Goal: Task Accomplishment & Management: Use online tool/utility

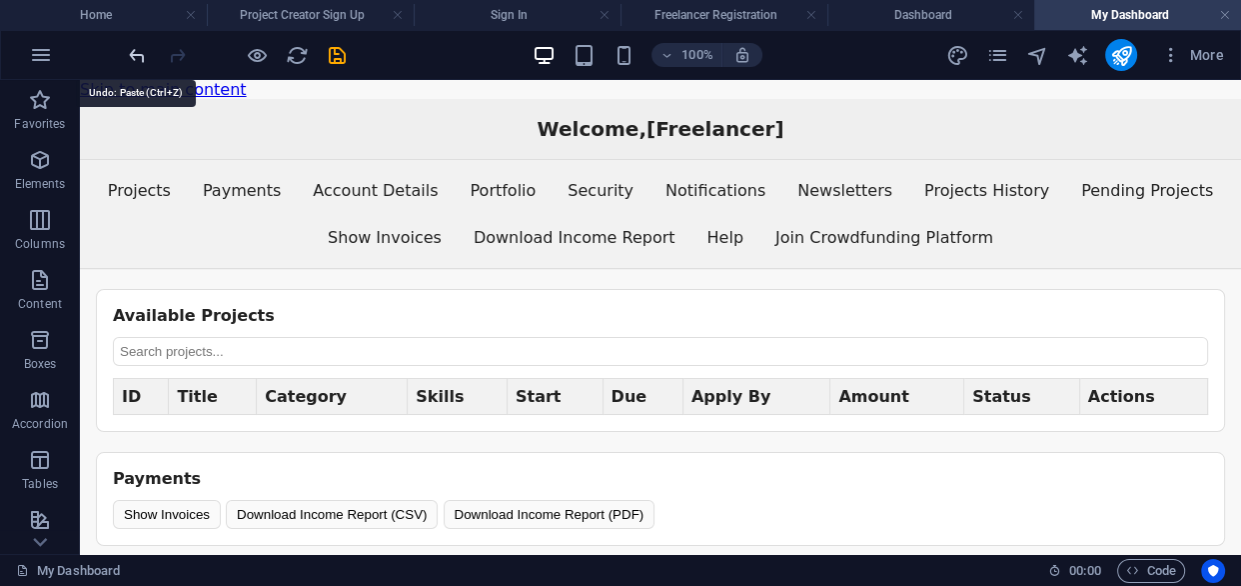
click at [132, 57] on icon "undo" at bounding box center [137, 55] width 23 height 23
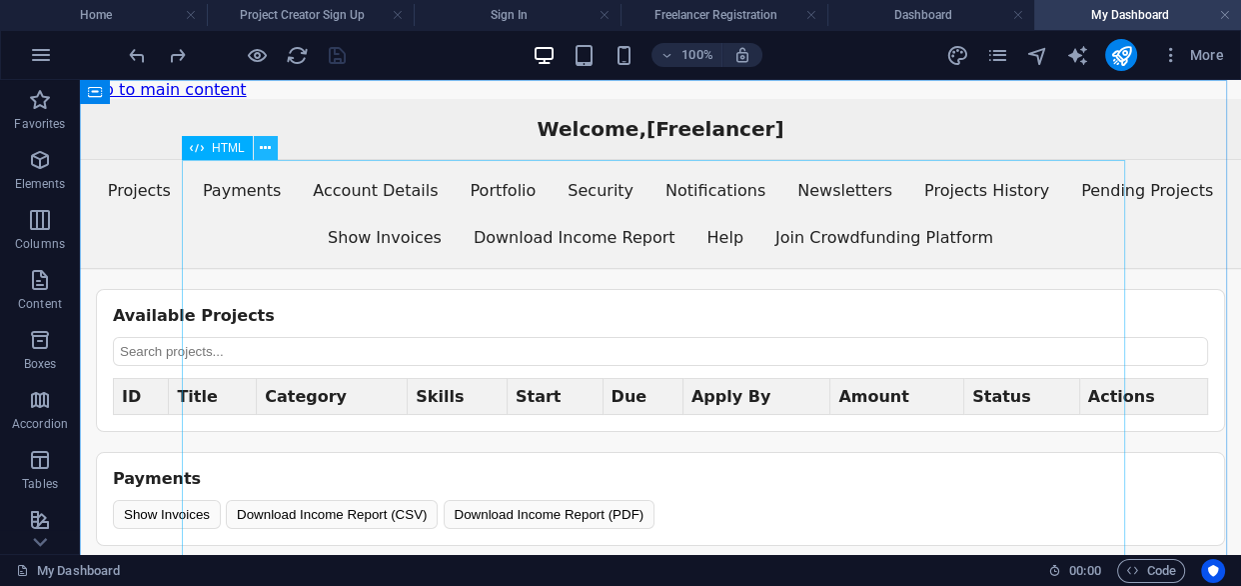
click at [269, 146] on icon at bounding box center [265, 148] width 11 height 21
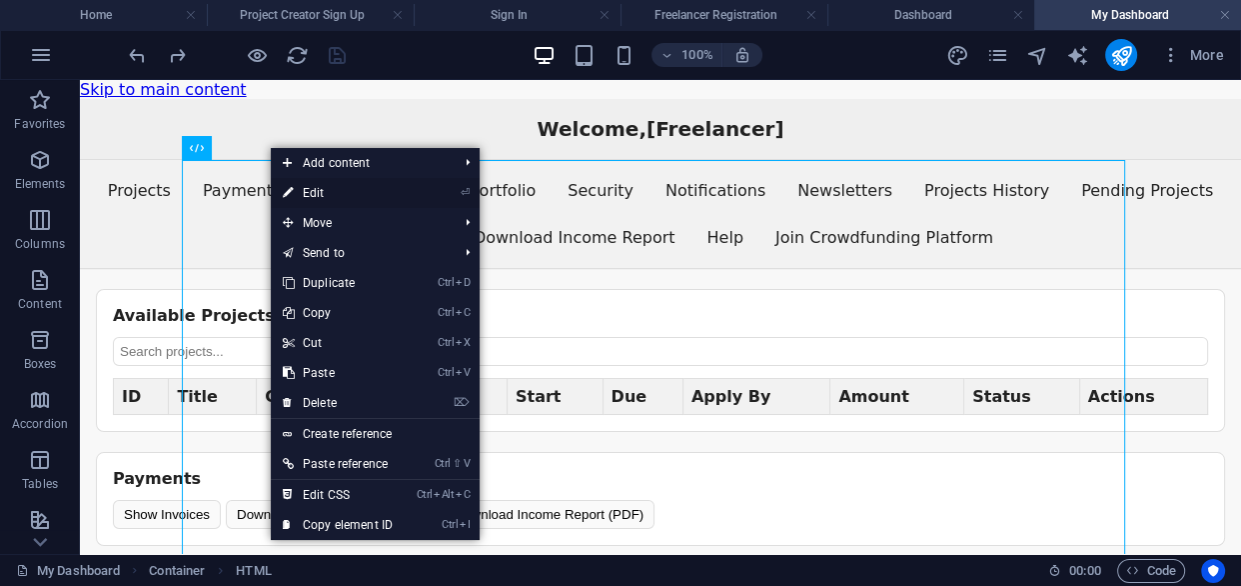
click at [320, 194] on link "⏎ Edit" at bounding box center [338, 193] width 134 height 30
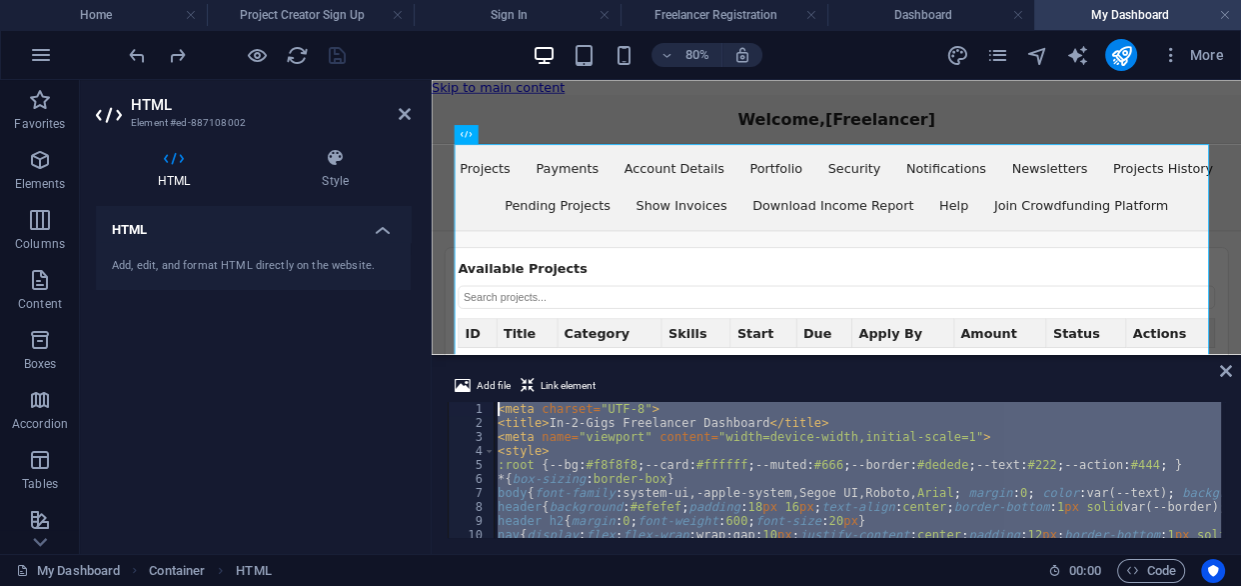
click at [498, 409] on div "< meta charset = "UTF-8" > < title > In-2-Gigs Freelancer Dashboard </ title > …" at bounding box center [858, 470] width 728 height 136
type textarea "<meta charset="UTF-8">"
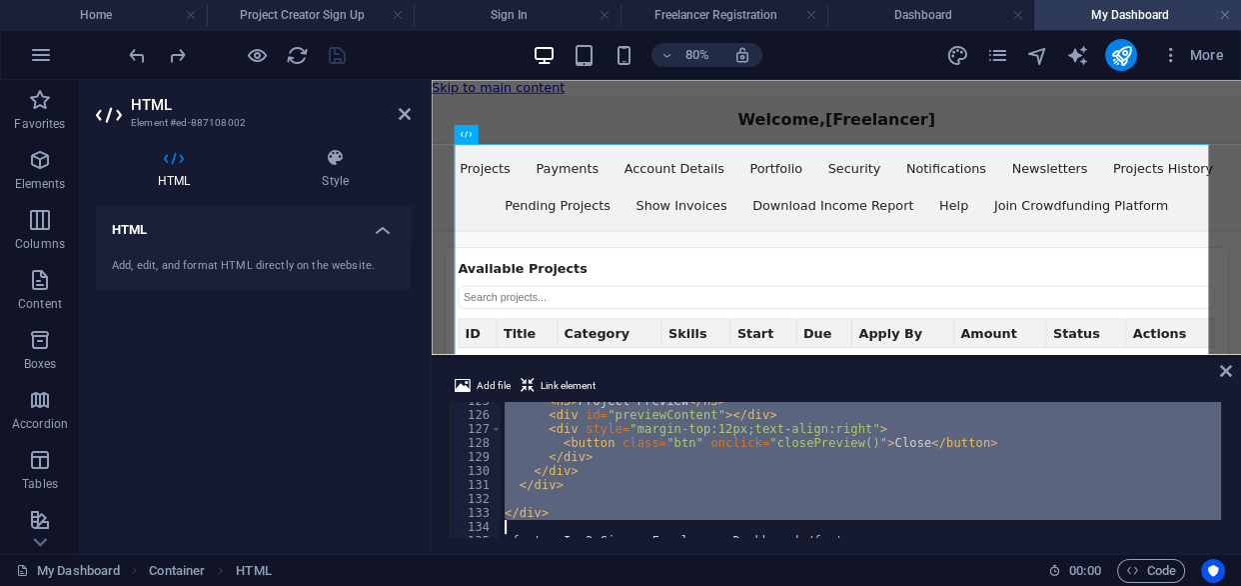
scroll to position [1785, 0]
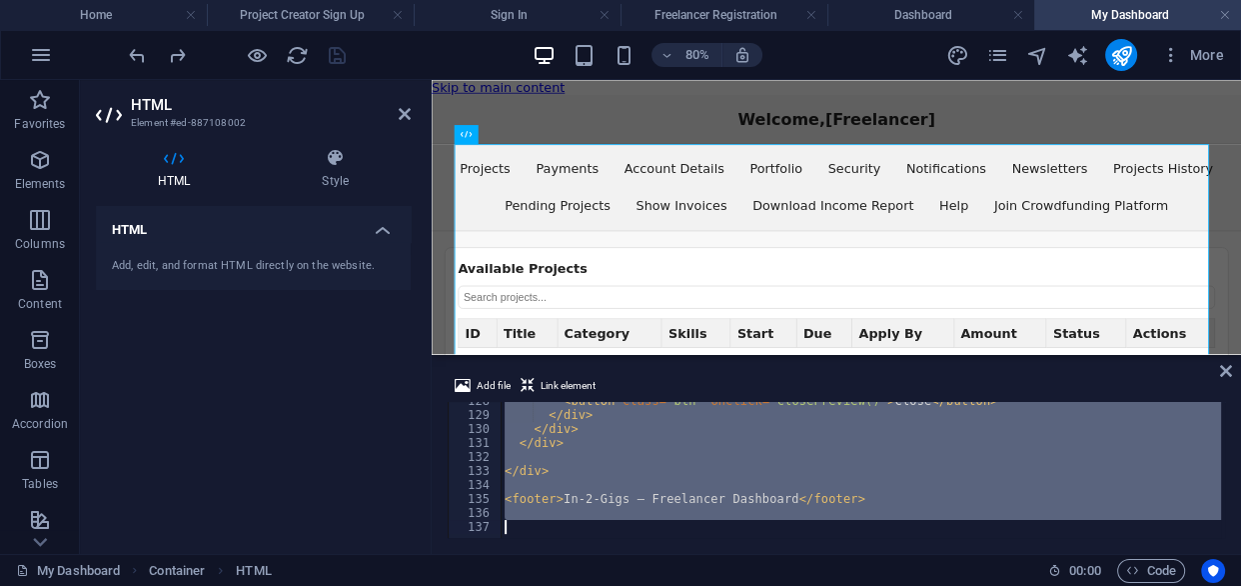
drag, startPoint x: 497, startPoint y: 406, endPoint x: 896, endPoint y: 587, distance: 438.0
click at [896, 585] on html "[DOMAIN_NAME] Home Project Creator Sign Up Sign In Freelancer Registration Dash…" at bounding box center [620, 293] width 1241 height 586
paste textarea
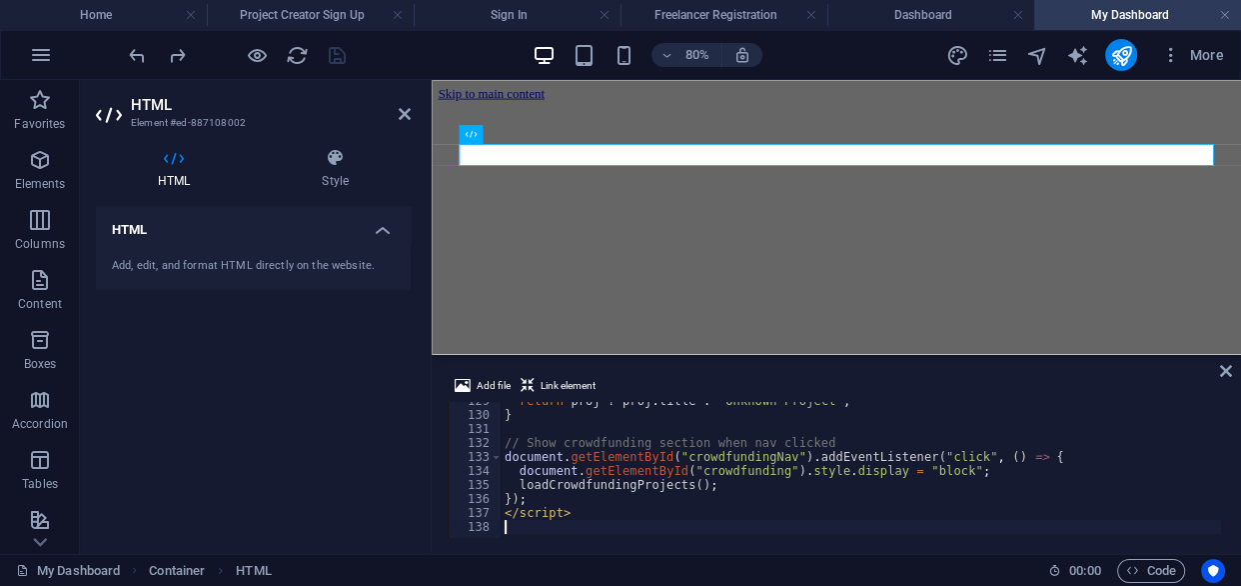
click at [400, 395] on div "HTML Add, edit, and format HTML directly on the website." at bounding box center [253, 372] width 315 height 332
click at [333, 54] on icon "save" at bounding box center [337, 55] width 23 height 23
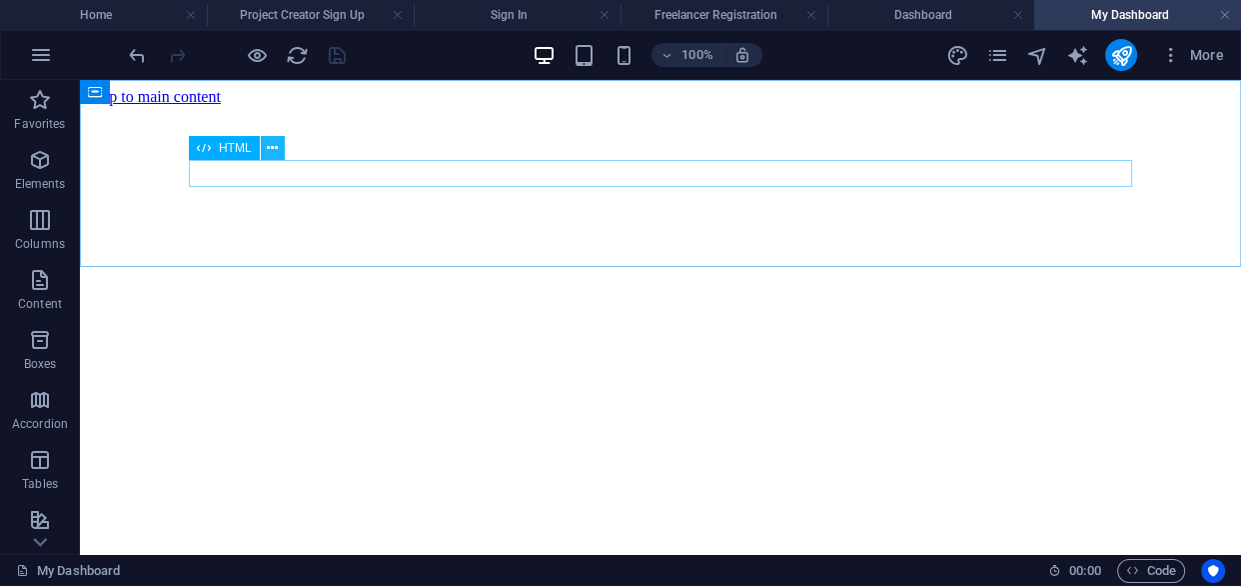
click at [271, 145] on icon at bounding box center [272, 148] width 11 height 21
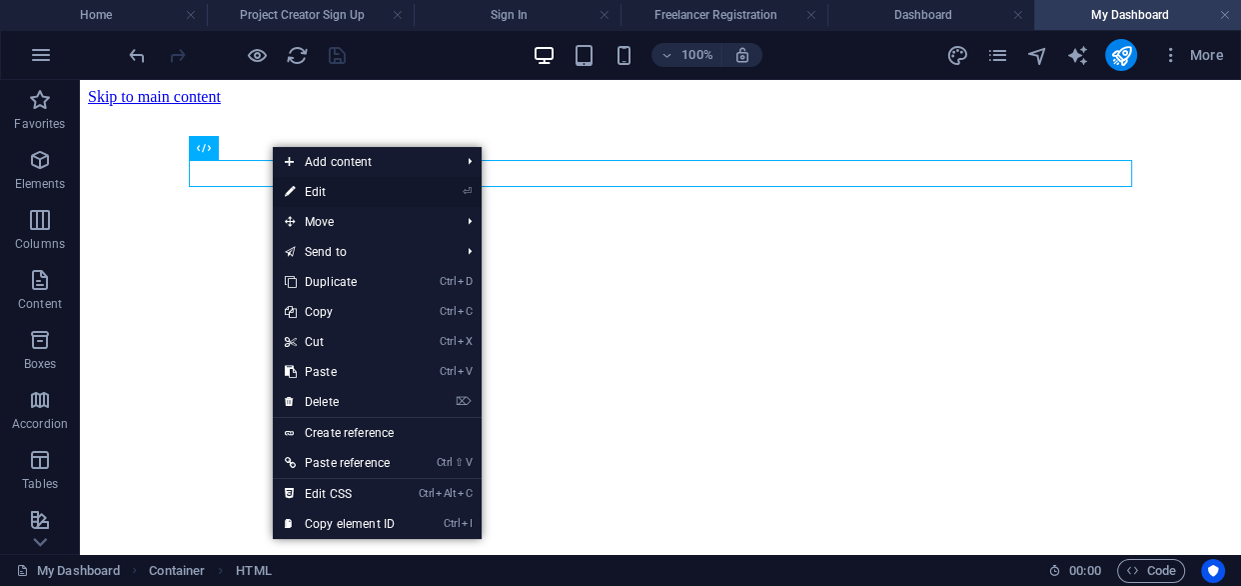
click at [321, 191] on link "⏎ Edit" at bounding box center [340, 192] width 134 height 30
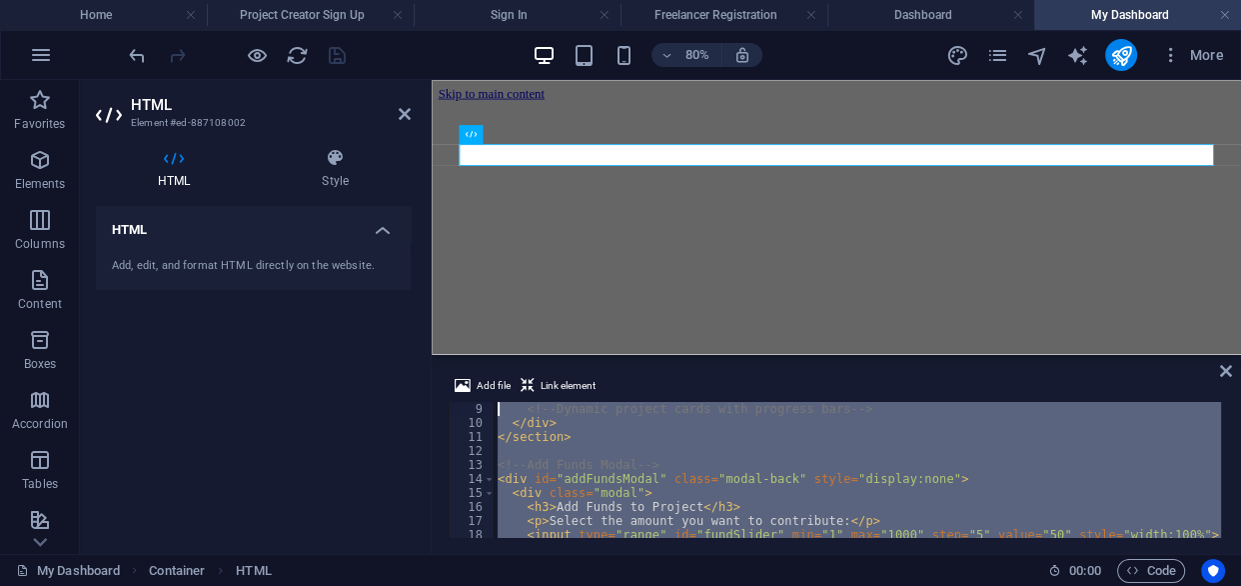
scroll to position [0, 0]
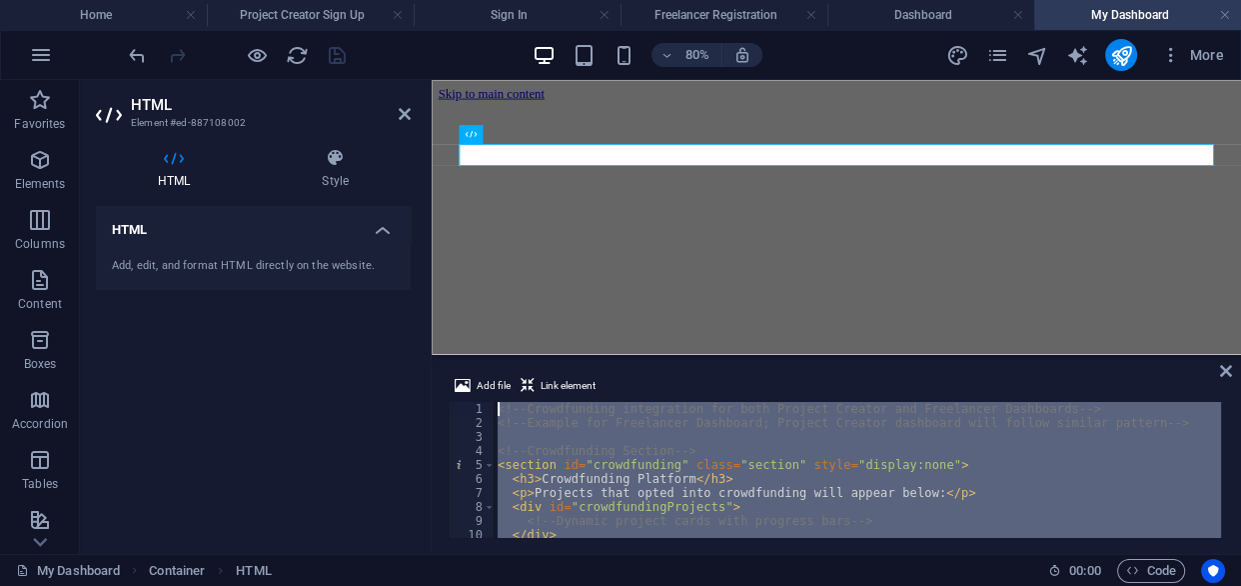
drag, startPoint x: 582, startPoint y: 511, endPoint x: 478, endPoint y: 371, distance: 174.3
click at [478, 371] on div "Add file Link element 1 2 3 4 5 6 7 8 9 10 11 12 <!-- Crowdfunding integration …" at bounding box center [837, 456] width 810 height 196
type textarea "<!-- Crowdfunding integration for both Project Creator and Freelancer Dashboard…"
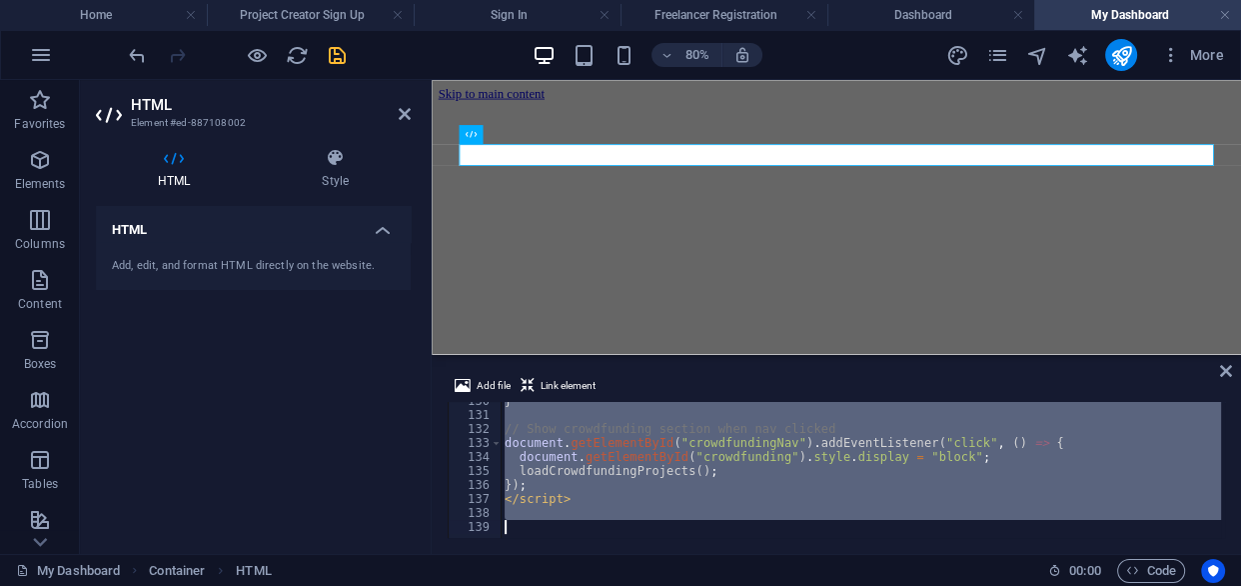
scroll to position [1812, 0]
drag, startPoint x: 496, startPoint y: 408, endPoint x: 708, endPoint y: 541, distance: 250.2
click at [711, 541] on div "Add file Link element 130 131 132 133 134 135 136 137 138 139 } // Show crowdfu…" at bounding box center [837, 456] width 810 height 196
paste textarea
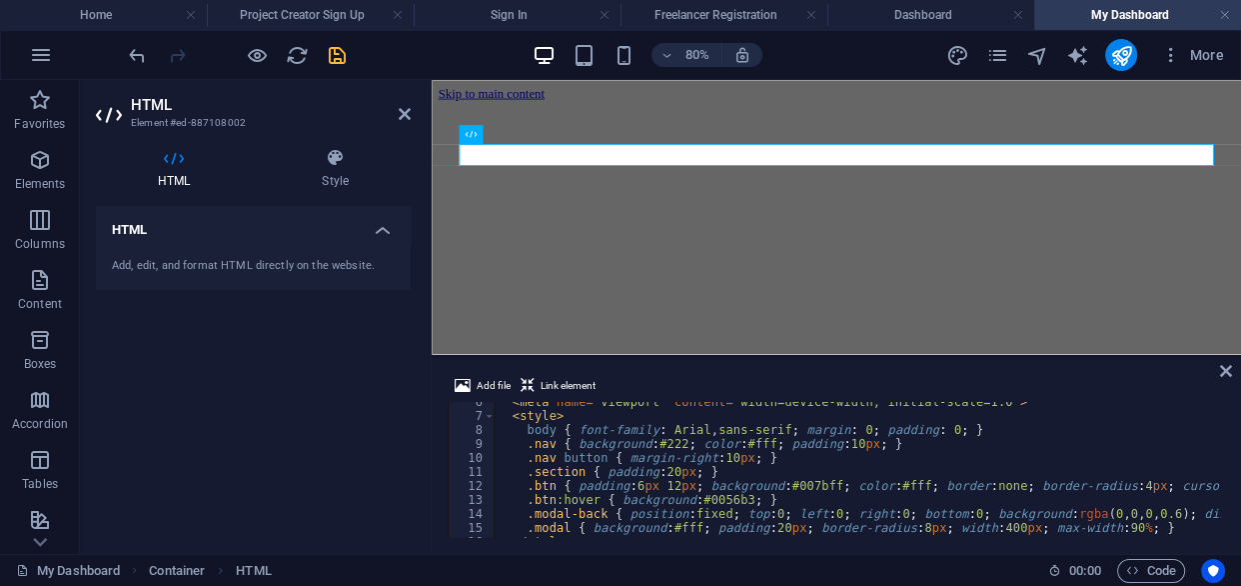
scroll to position [0, 0]
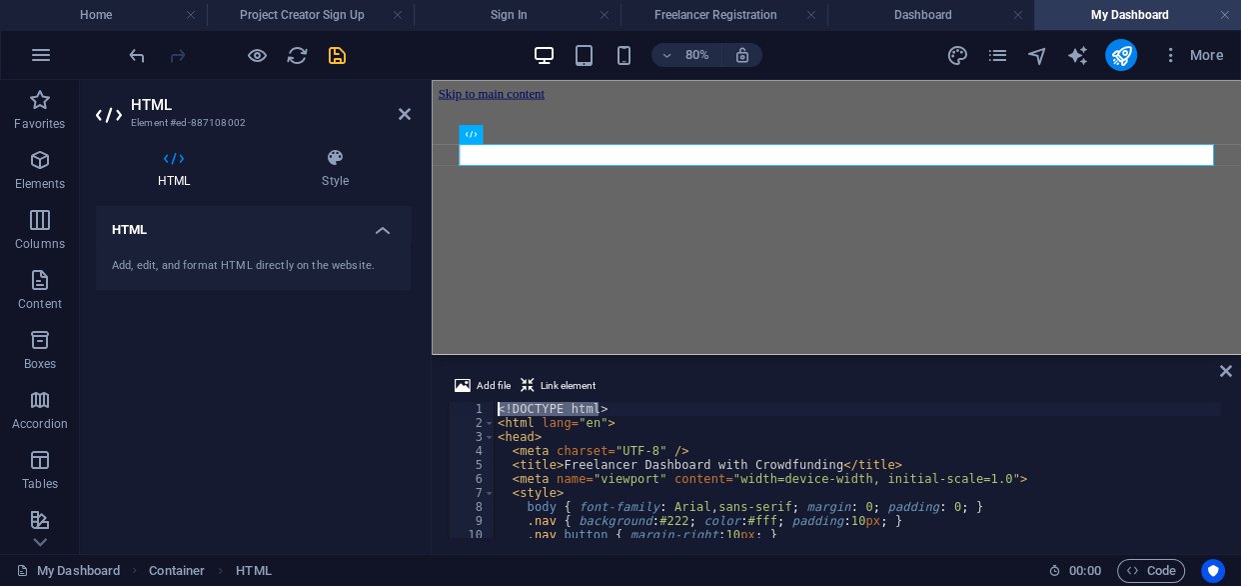
drag, startPoint x: 1221, startPoint y: 410, endPoint x: 1225, endPoint y: 393, distance: 17.5
click at [1225, 393] on div "Add file Link element 1 2 3 4 5 6 7 8 9 10 11 12 <! DOCTYPE html > < html lang …" at bounding box center [837, 456] width 778 height 164
click at [384, 410] on div "HTML Add, edit, and format HTML directly on the website." at bounding box center [253, 372] width 315 height 332
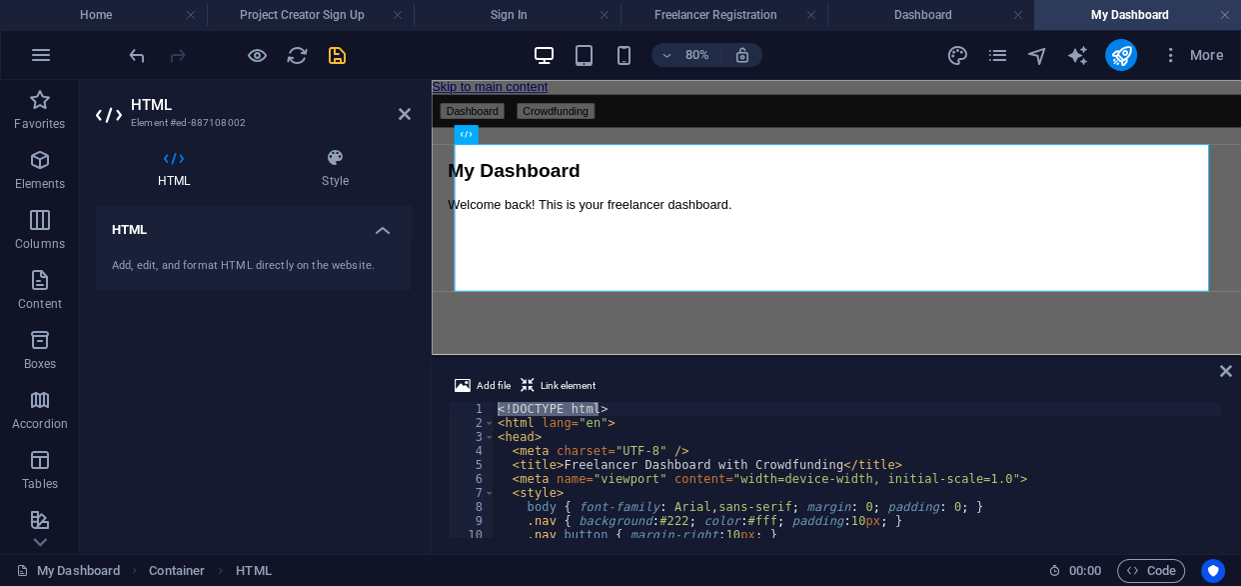
click at [497, 409] on div "<! DOCTYPE html > < html lang = "en" > < head > < meta charset = "UTF-8" /> < t…" at bounding box center [858, 470] width 728 height 136
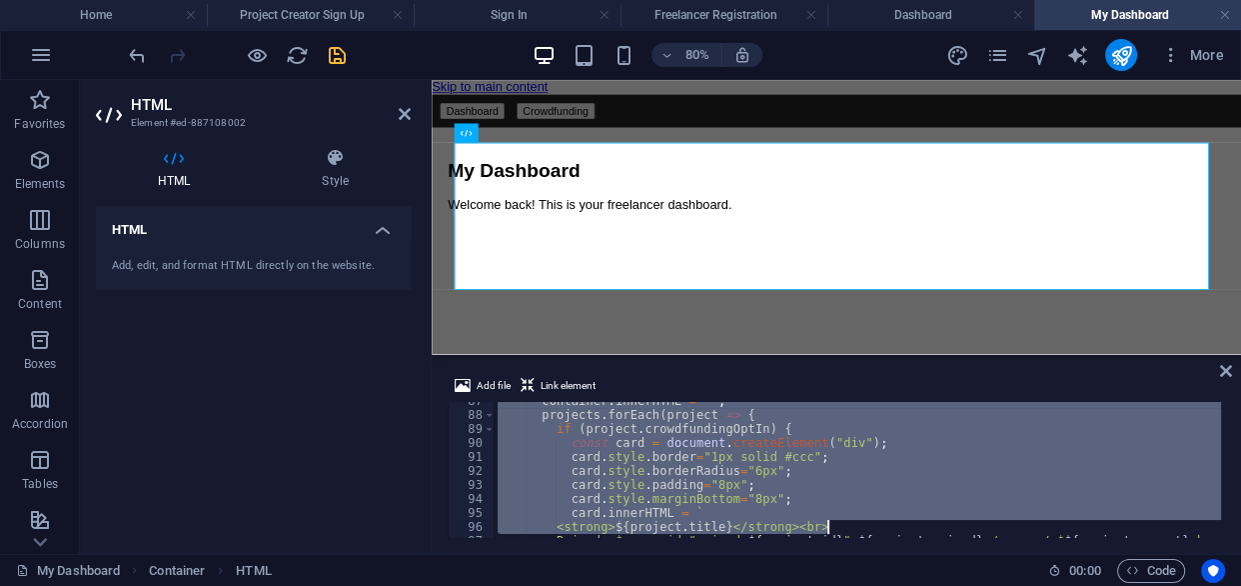
scroll to position [1252, 0]
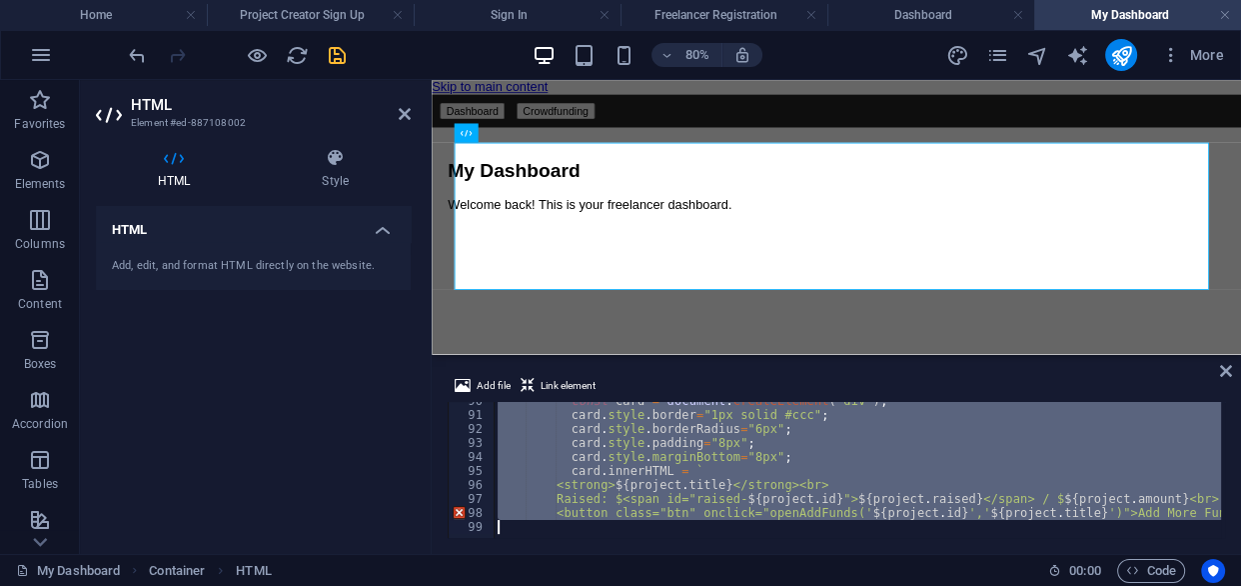
drag, startPoint x: 498, startPoint y: 410, endPoint x: 958, endPoint y: 456, distance: 462.1
click at [1227, 530] on div "Add file Link element <!DOCTYPE html> 90 91 92 93 94 95 96 97 98 99 const card …" at bounding box center [837, 456] width 810 height 196
type textarea "<button class="btn" onclick="openAddFunds('${[DOMAIN_NAME]}','${[DOMAIN_NAME]}'…"
paste textarea
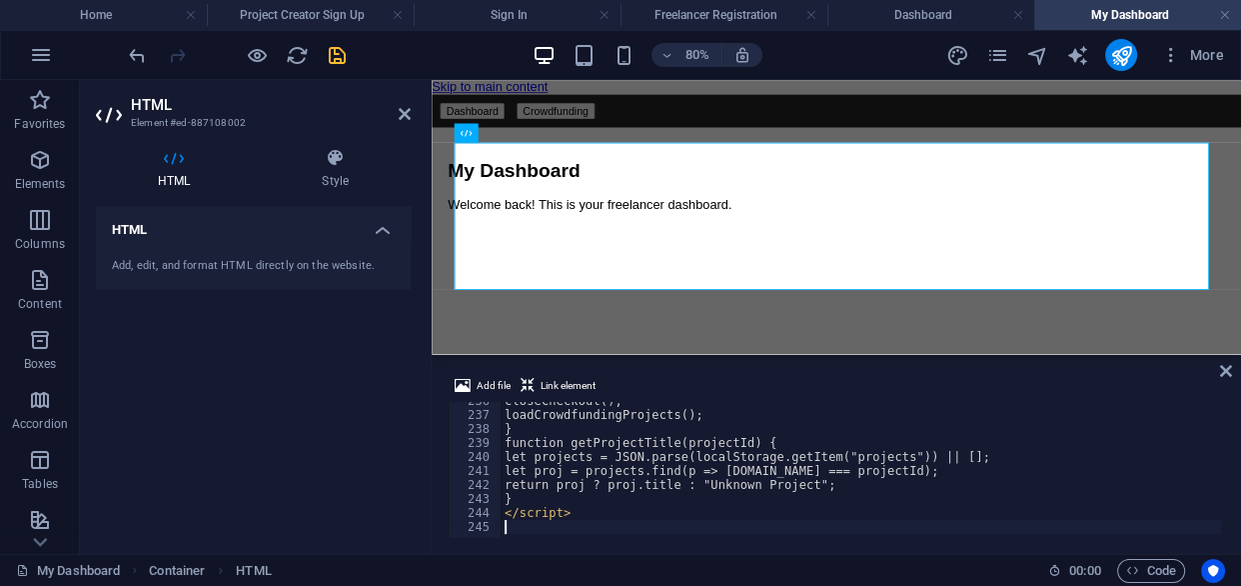
scroll to position [3297, 0]
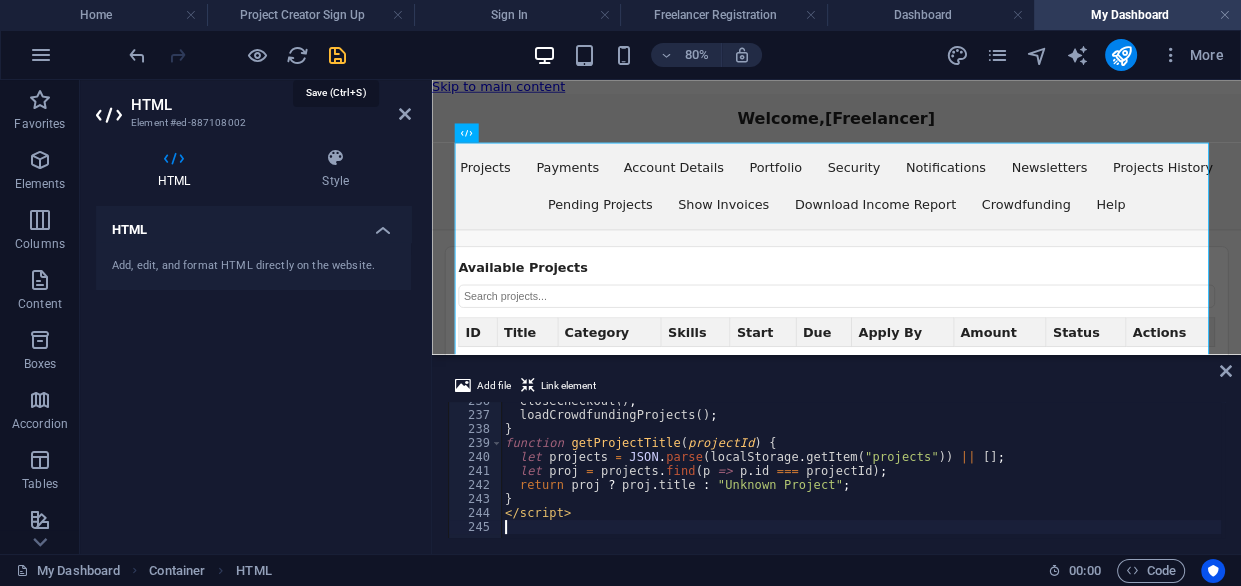
click at [329, 52] on icon "save" at bounding box center [337, 55] width 23 height 23
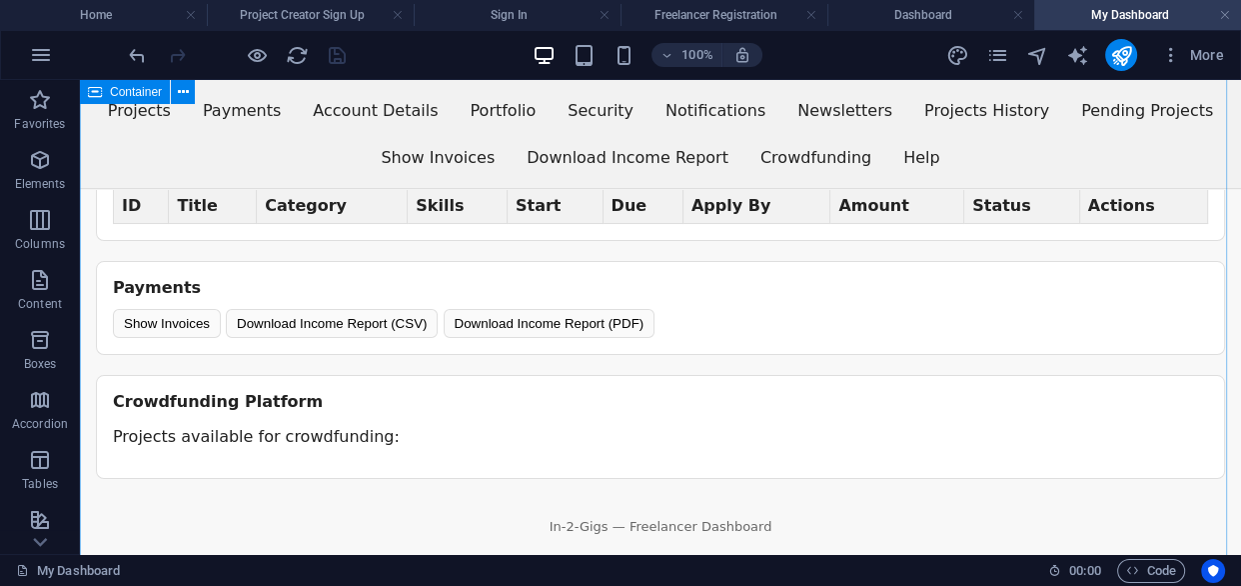
scroll to position [363, 0]
click at [264, 93] on icon at bounding box center [265, 92] width 11 height 21
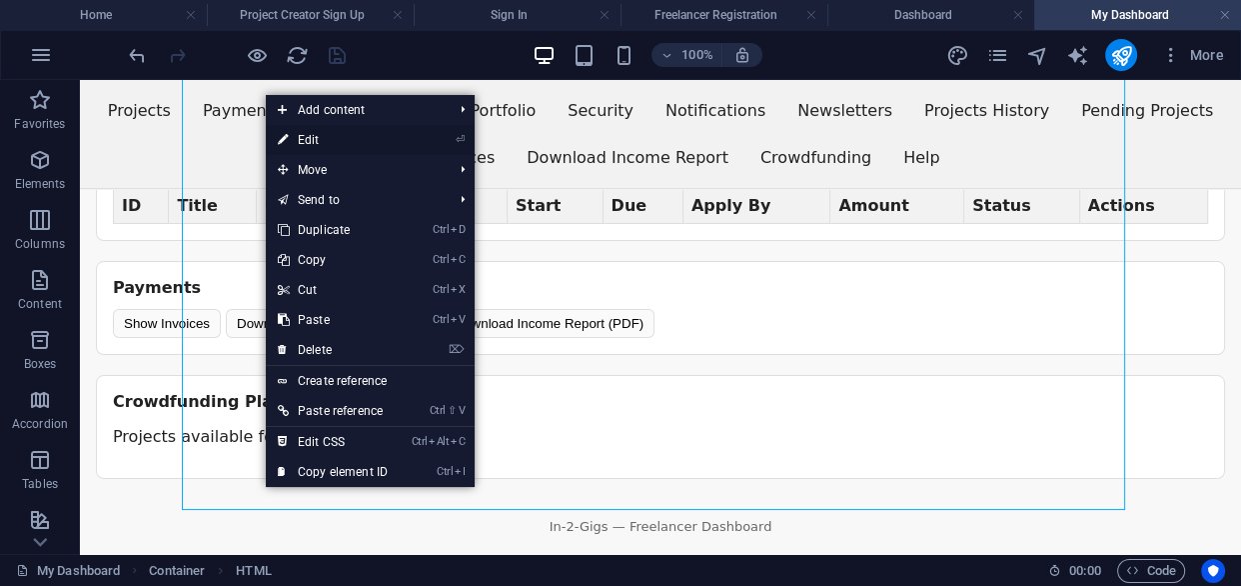
click at [326, 140] on link "⏎ Edit" at bounding box center [333, 140] width 134 height 30
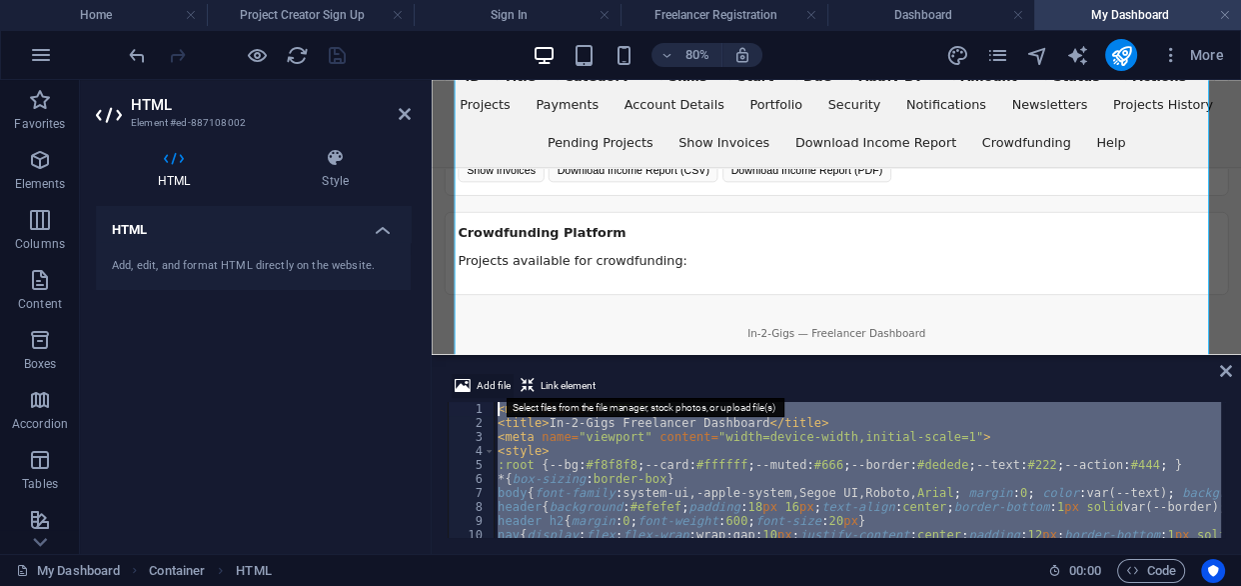
scroll to position [0, 0]
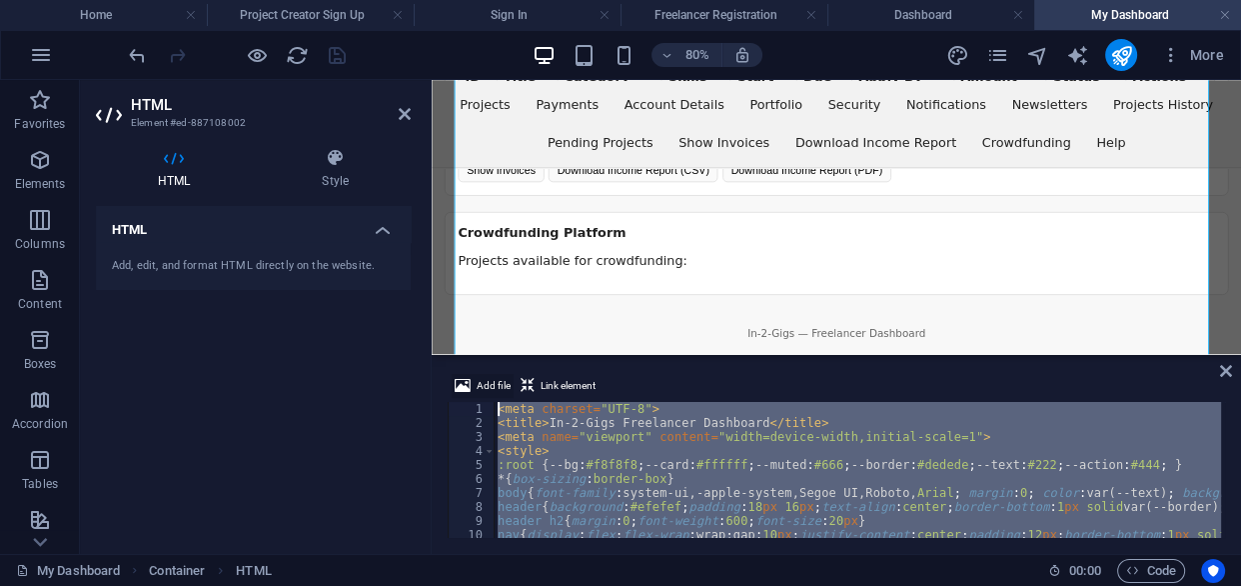
drag, startPoint x: 582, startPoint y: 517, endPoint x: 498, endPoint y: 374, distance: 165.8
click at [498, 374] on div "Add file Link element 1 2 3 4 5 6 7 8 9 10 11 12 < meta charset = "UTF-8" > < t…" at bounding box center [837, 456] width 778 height 164
type textarea "<meta charset="UTF-8"> <title>In-2-Gigs Freelancer Dashboard</title>"
paste textarea
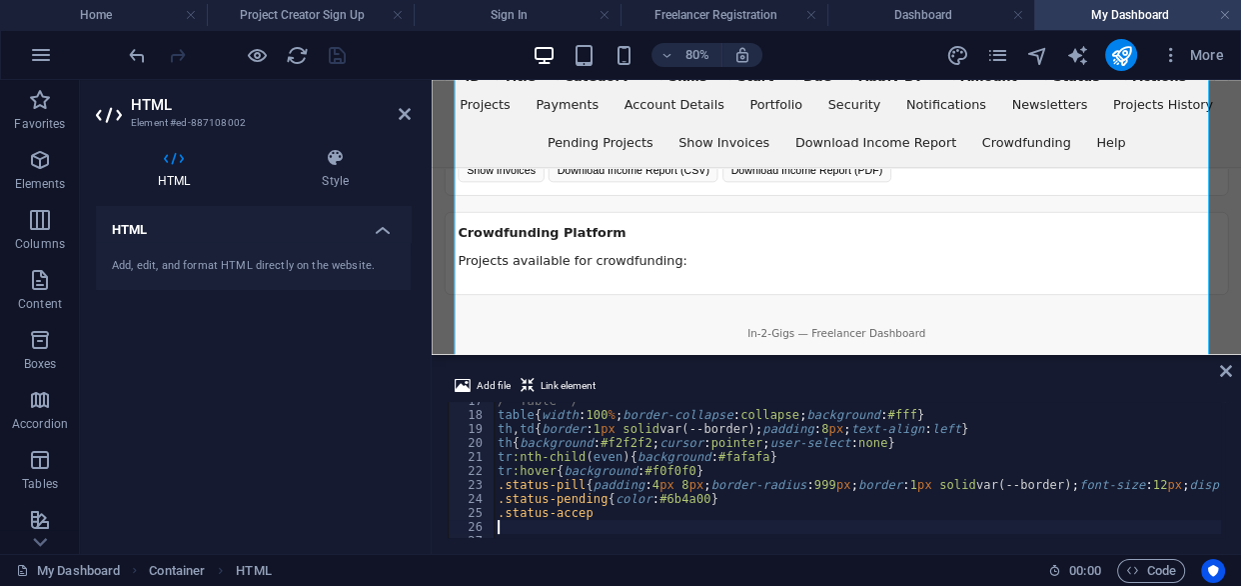
click at [350, 380] on div "HTML Add, edit, and format HTML directly on the website." at bounding box center [253, 372] width 315 height 332
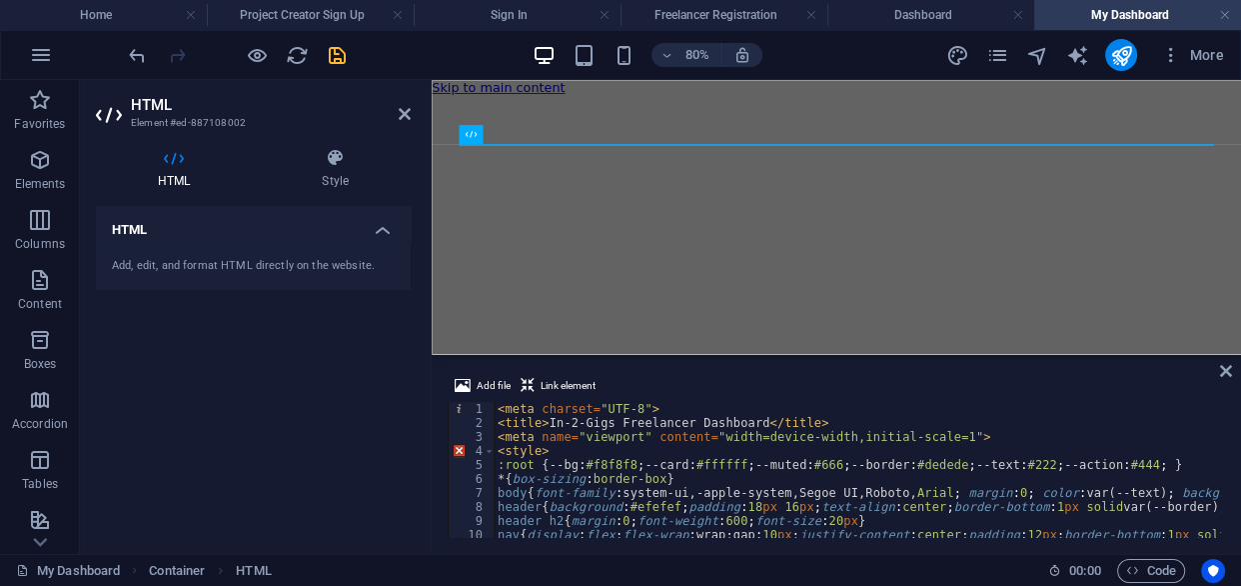
scroll to position [0, 0]
type textarea "<meta charset="UTF-8">"
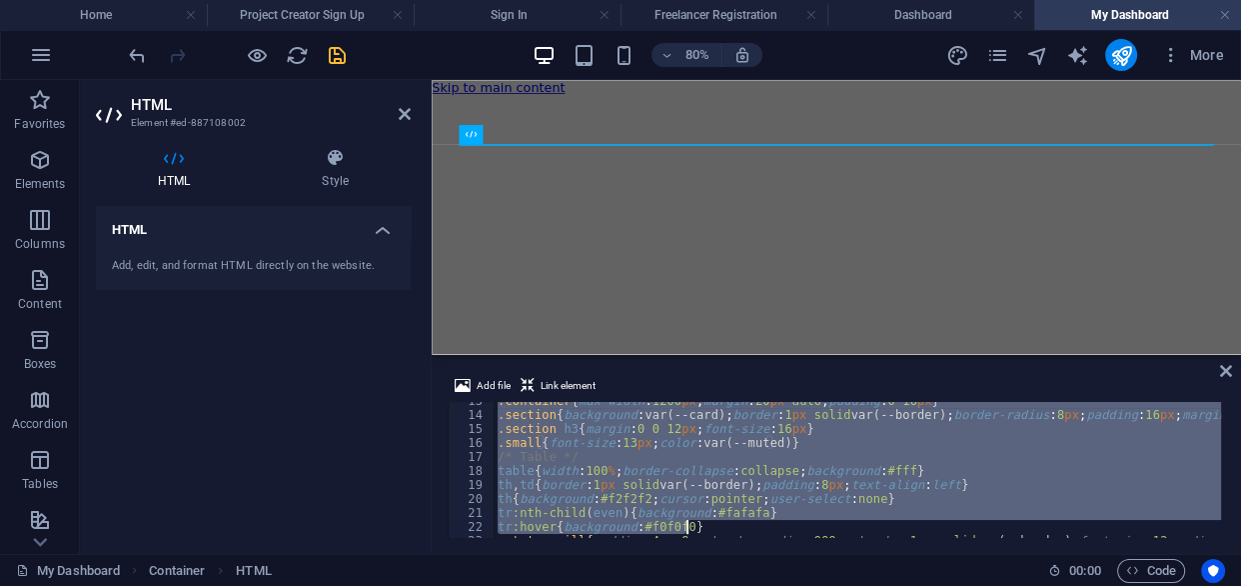
scroll to position [246, 0]
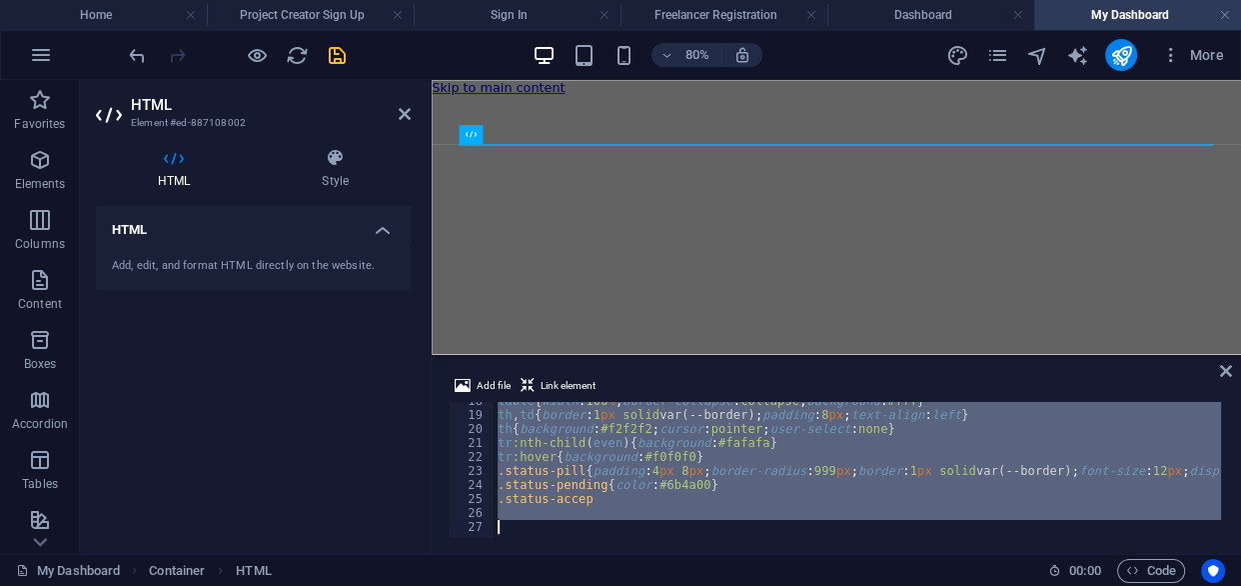
drag, startPoint x: 495, startPoint y: 409, endPoint x: 930, endPoint y: 567, distance: 462.6
click at [930, 554] on section "Favorites Elements Columns Content Boxes Accordion Tables Features Images Slide…" at bounding box center [620, 317] width 1241 height 474
paste textarea
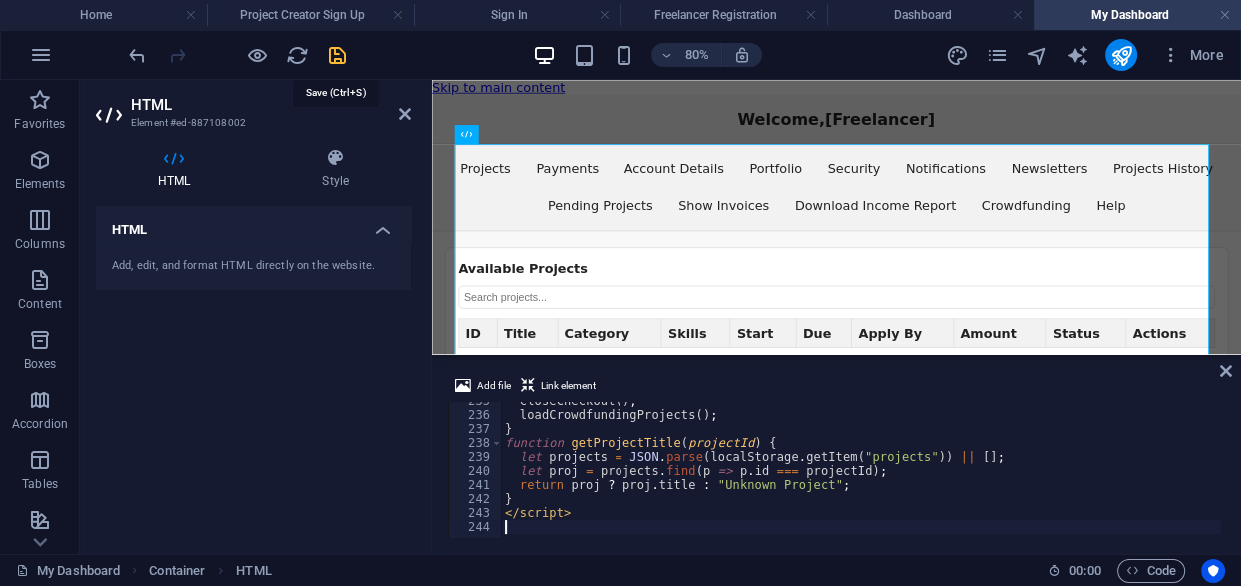
click at [334, 50] on icon "save" at bounding box center [337, 55] width 23 height 23
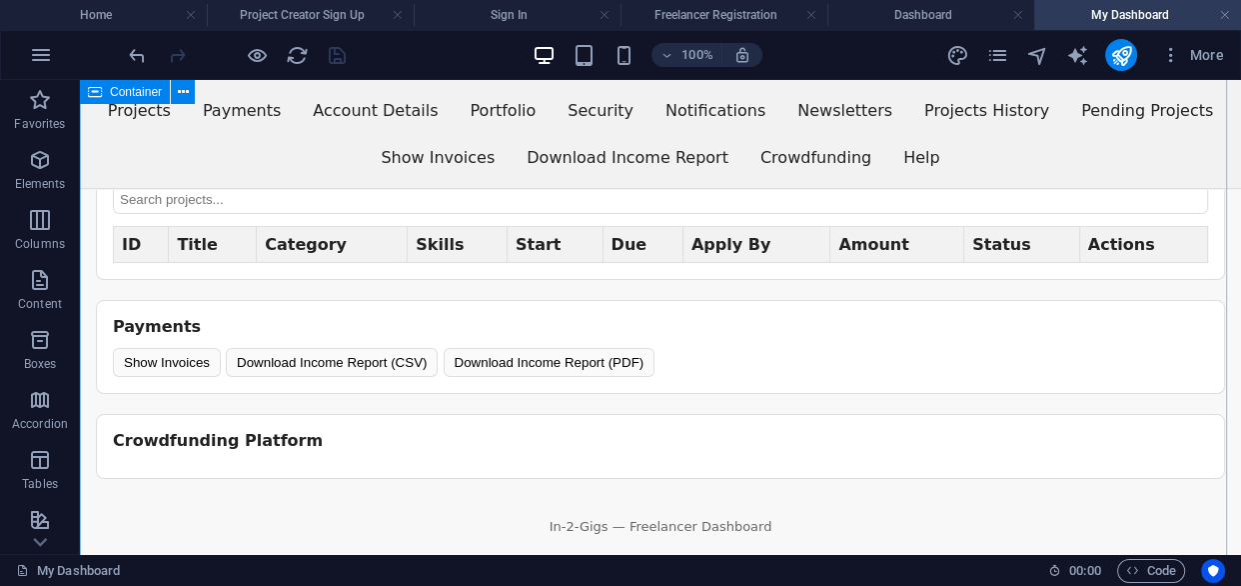
scroll to position [0, 0]
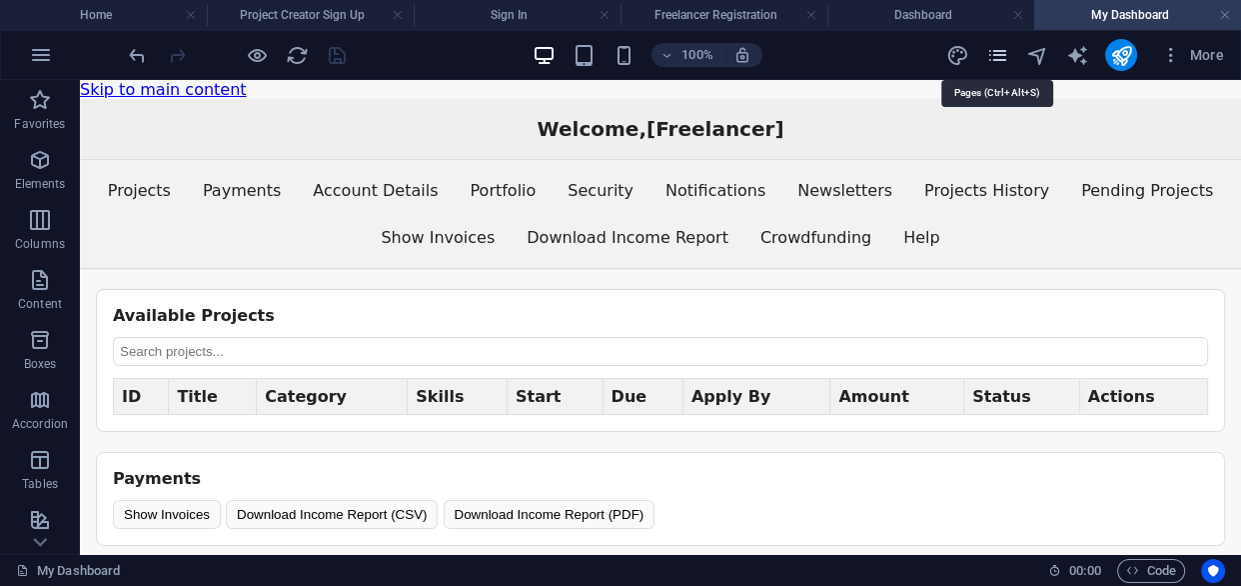
click at [998, 59] on icon "pages" at bounding box center [997, 55] width 23 height 23
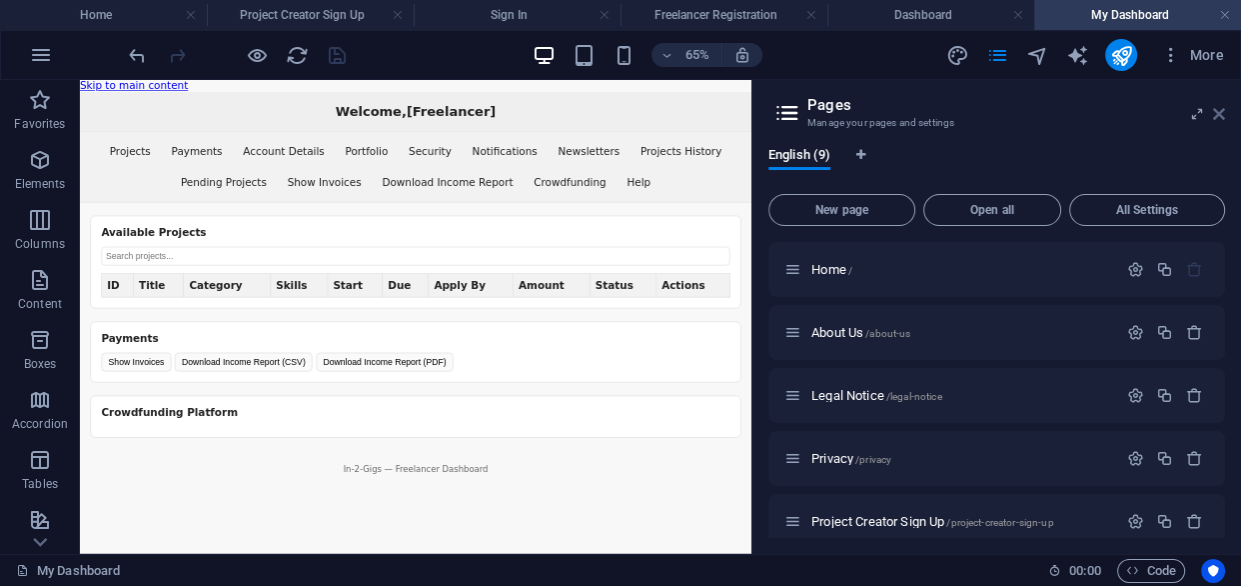
click at [1225, 110] on icon at bounding box center [1220, 114] width 12 height 16
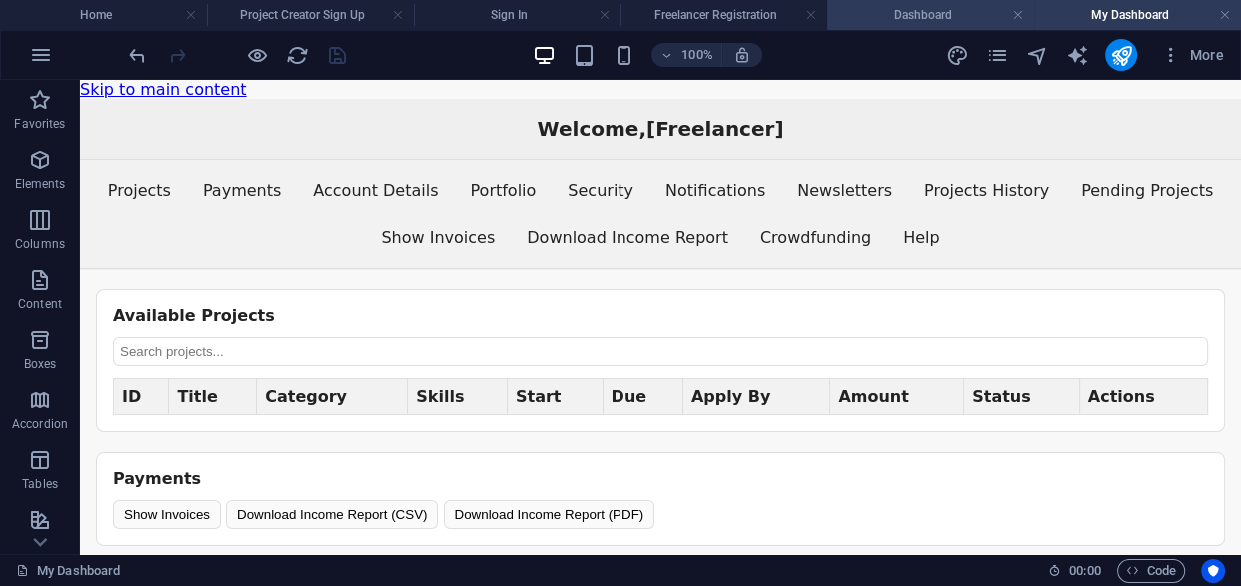
drag, startPoint x: 925, startPoint y: 15, endPoint x: 839, endPoint y: 22, distance: 86.2
click at [925, 15] on h4 "Dashboard" at bounding box center [931, 15] width 207 height 22
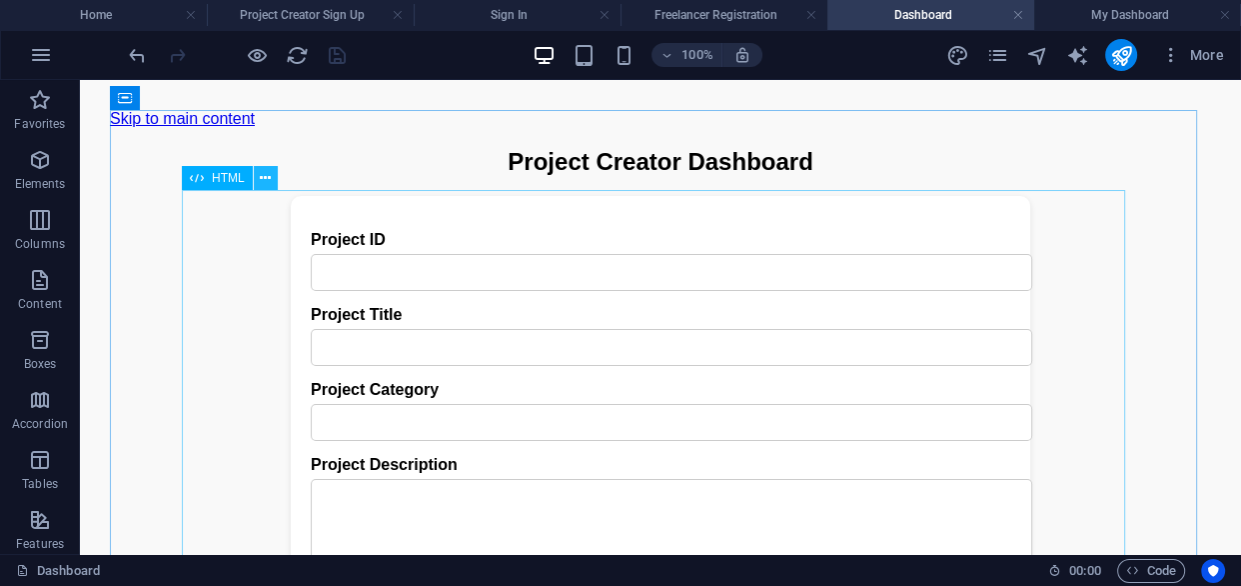
click at [267, 176] on icon at bounding box center [265, 178] width 11 height 21
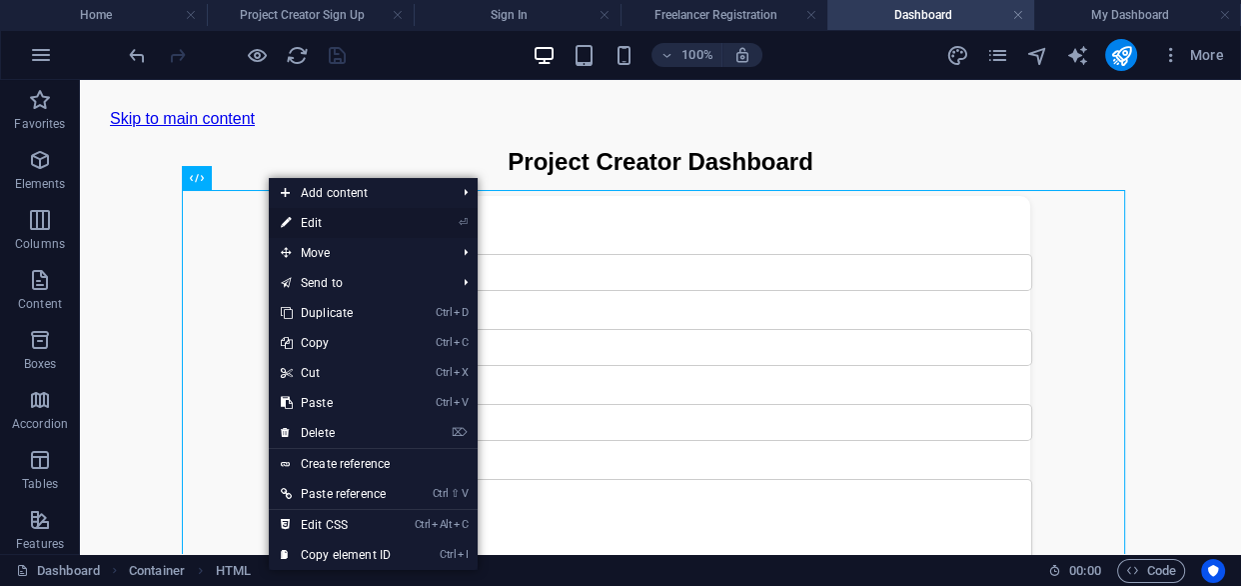
click at [337, 221] on link "⏎ Edit" at bounding box center [336, 223] width 134 height 30
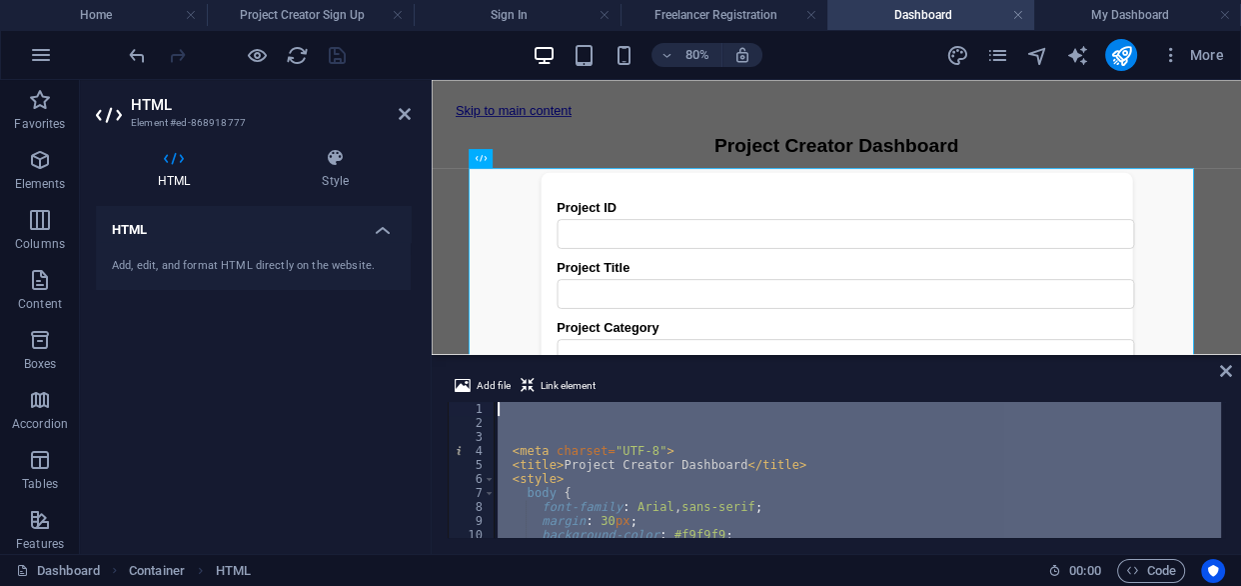
click at [503, 412] on div "< meta charset = "UTF-8" > < title > Project Creator Dashboard </ title > < sty…" at bounding box center [858, 470] width 728 height 136
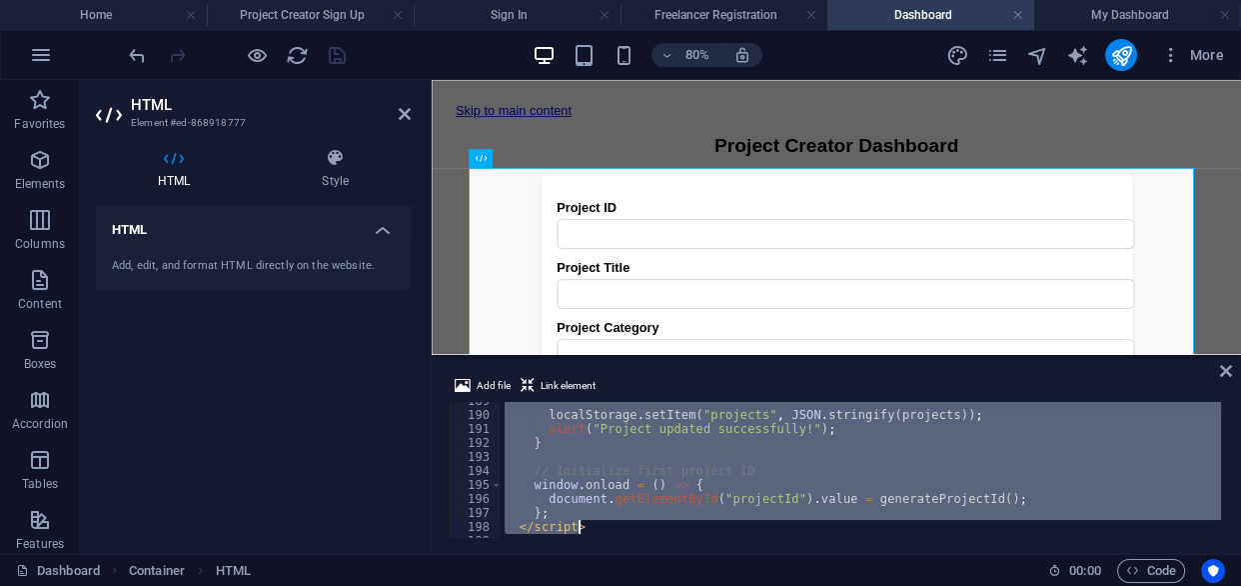
scroll to position [2695, 0]
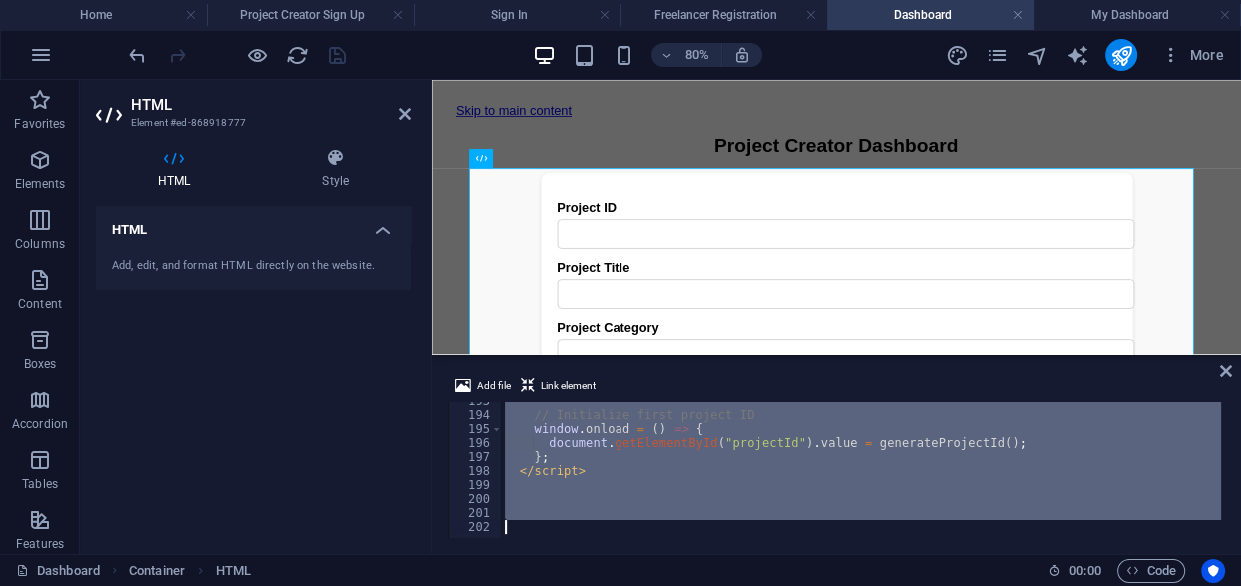
drag, startPoint x: 495, startPoint y: 406, endPoint x: 824, endPoint y: 565, distance: 365.3
click at [829, 554] on section "Favorites Elements Columns Content Boxes Accordion Tables Features Images Slide…" at bounding box center [620, 317] width 1241 height 474
paste textarea
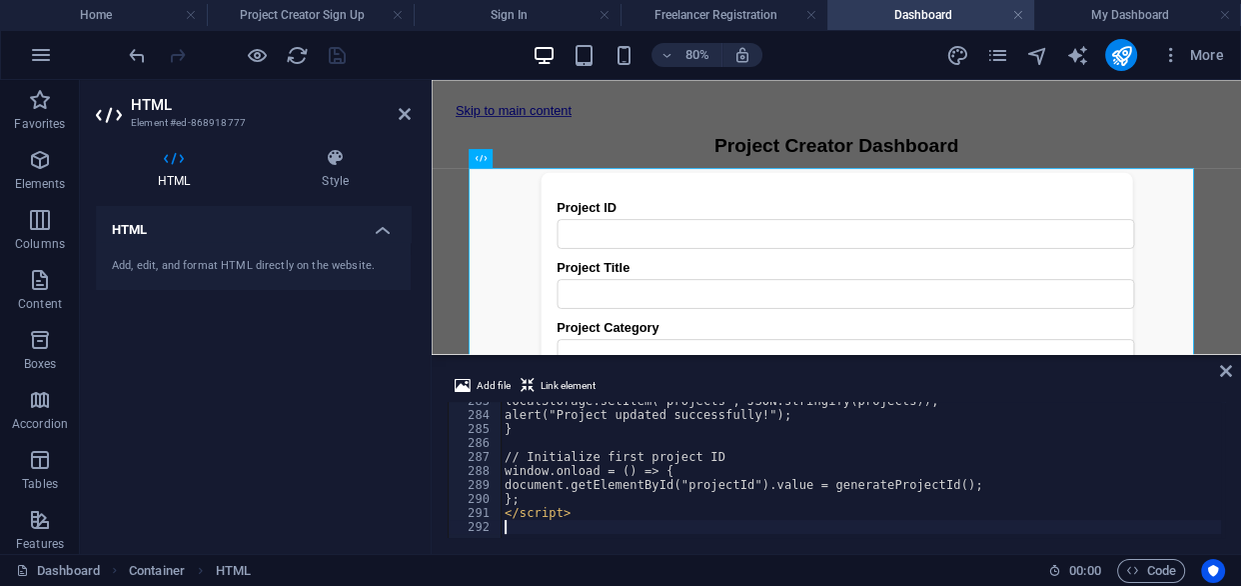
scroll to position [3954, 0]
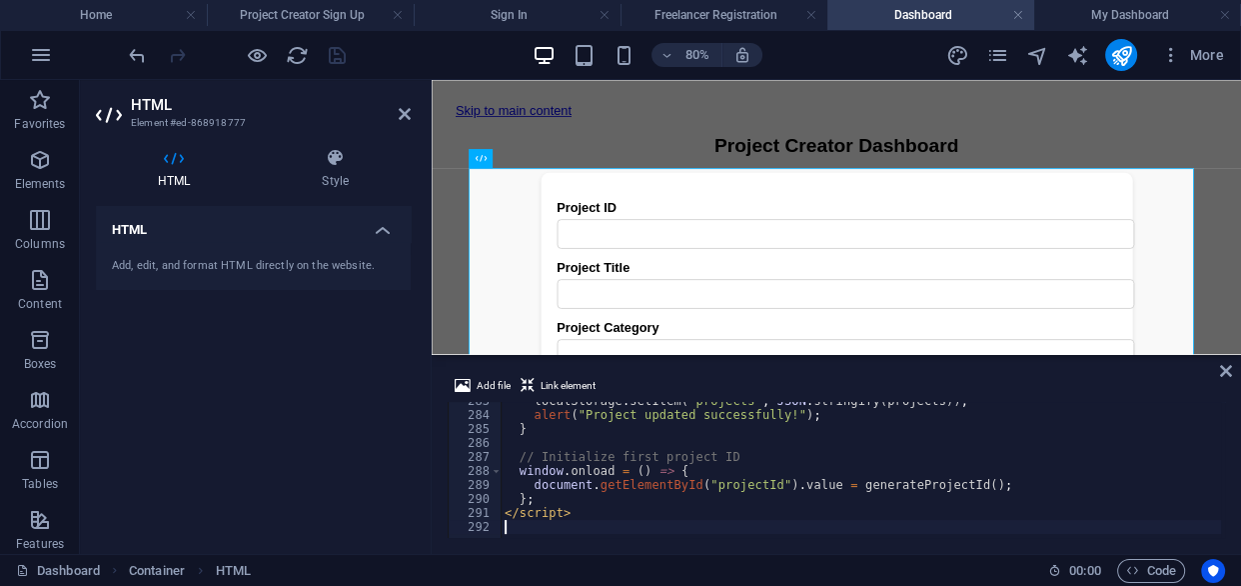
click at [362, 394] on div "HTML Add, edit, and format HTML directly on the website." at bounding box center [253, 372] width 315 height 332
click at [336, 51] on icon "save" at bounding box center [337, 55] width 23 height 23
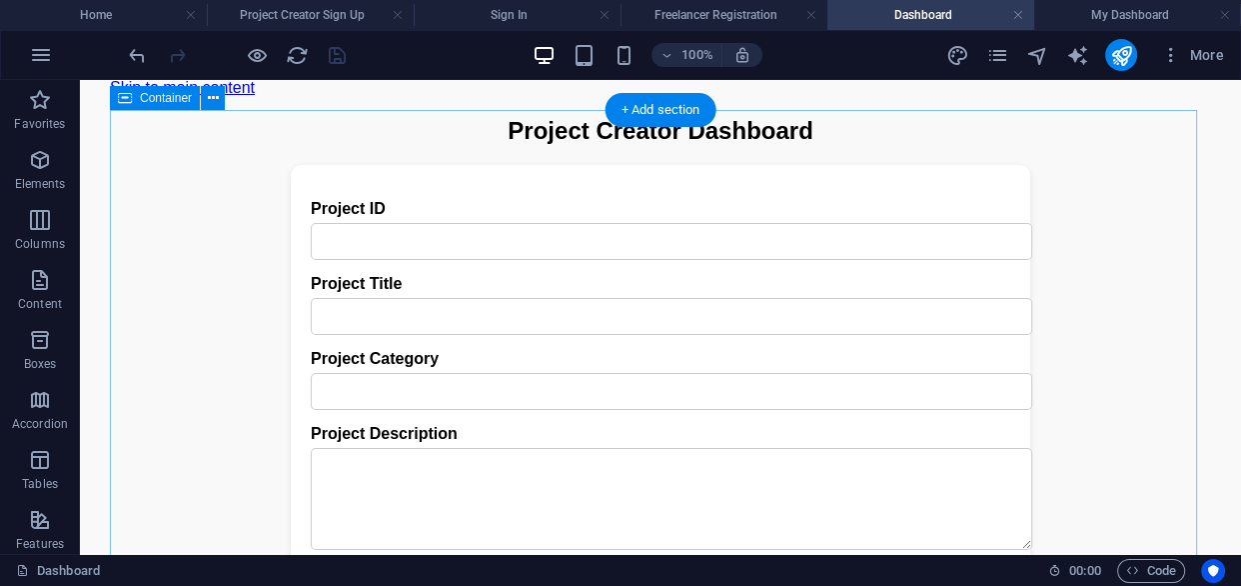
scroll to position [0, 0]
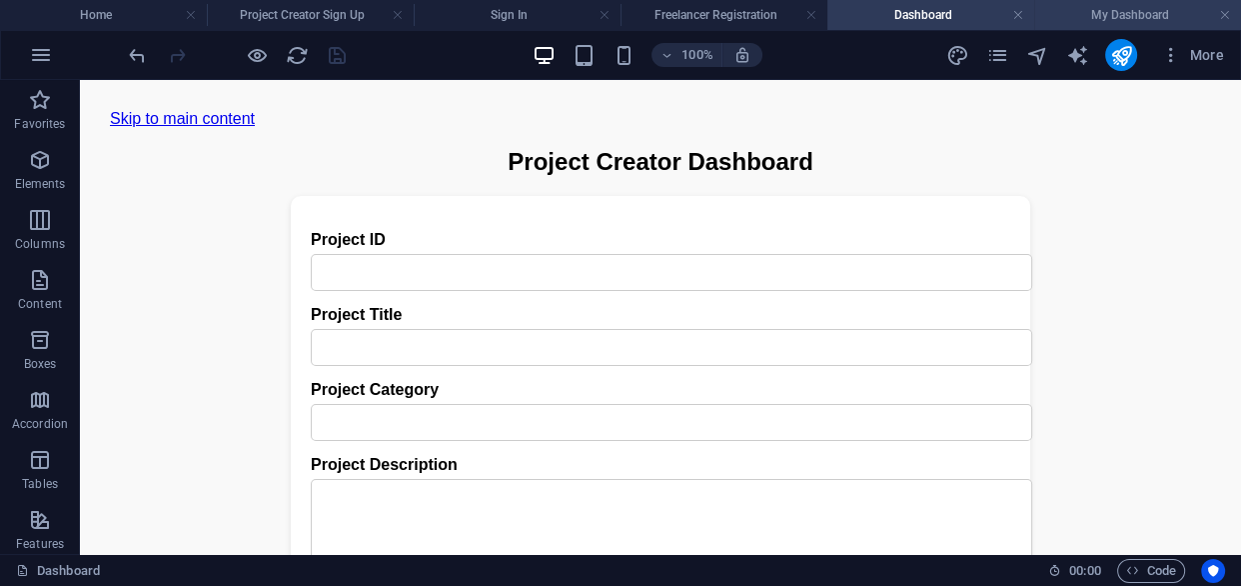
click at [1160, 20] on h4 "My Dashboard" at bounding box center [1138, 15] width 207 height 22
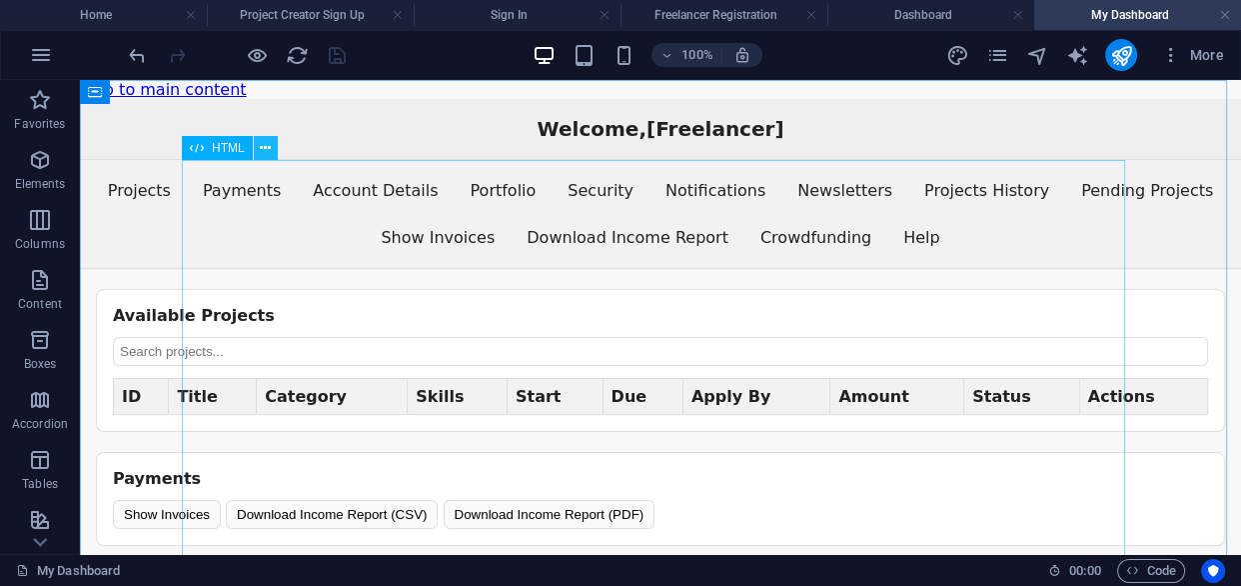
click at [266, 150] on icon at bounding box center [265, 148] width 11 height 21
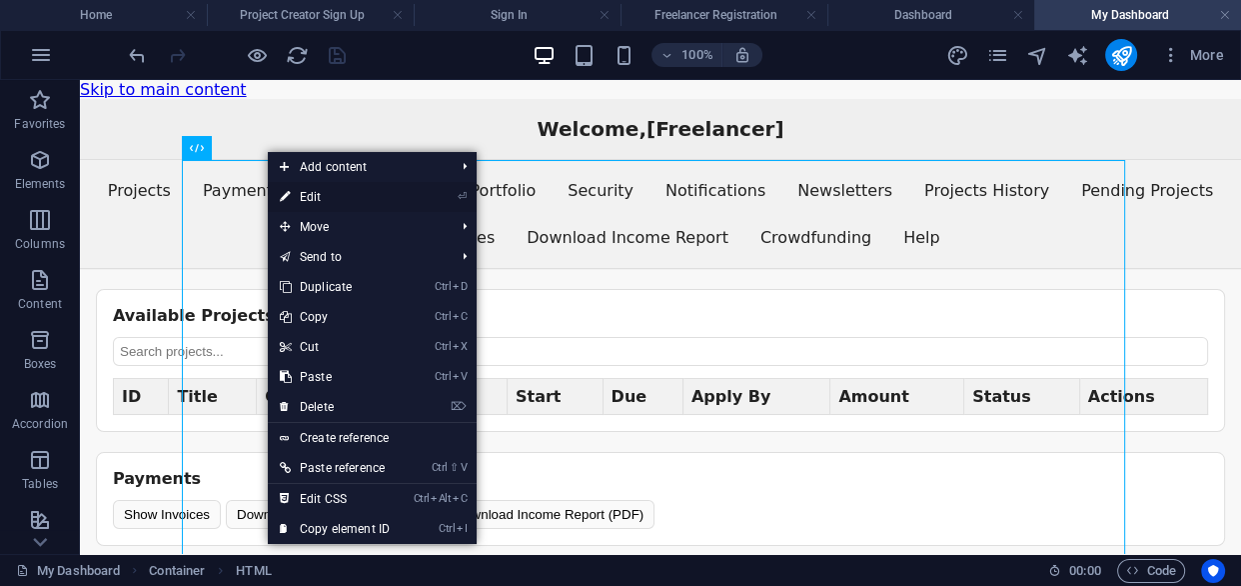
click at [340, 196] on link "⏎ Edit" at bounding box center [335, 197] width 134 height 30
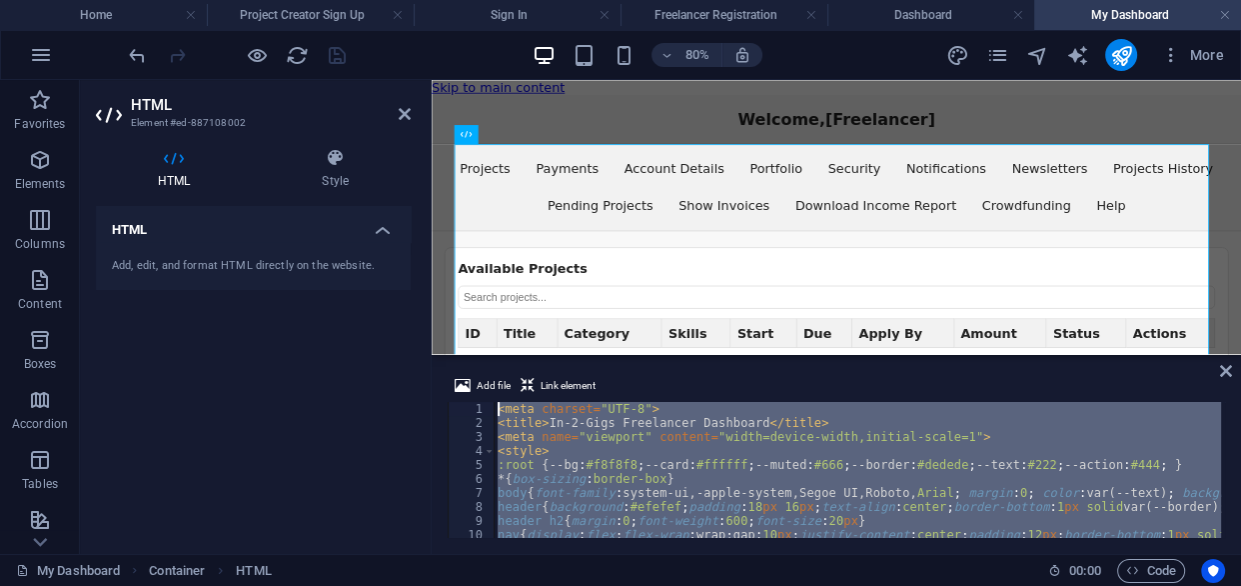
drag, startPoint x: 578, startPoint y: 511, endPoint x: 490, endPoint y: 366, distance: 169.5
click at [490, 366] on div "Add file Link element 1 2 3 4 5 6 7 8 9 10 11 12 < meta charset = "UTF-8" > < t…" at bounding box center [837, 456] width 810 height 196
type textarea "<meta charset="UTF-8"> <title>In-2-Gigs Freelancer Dashboard</title>"
paste textarea
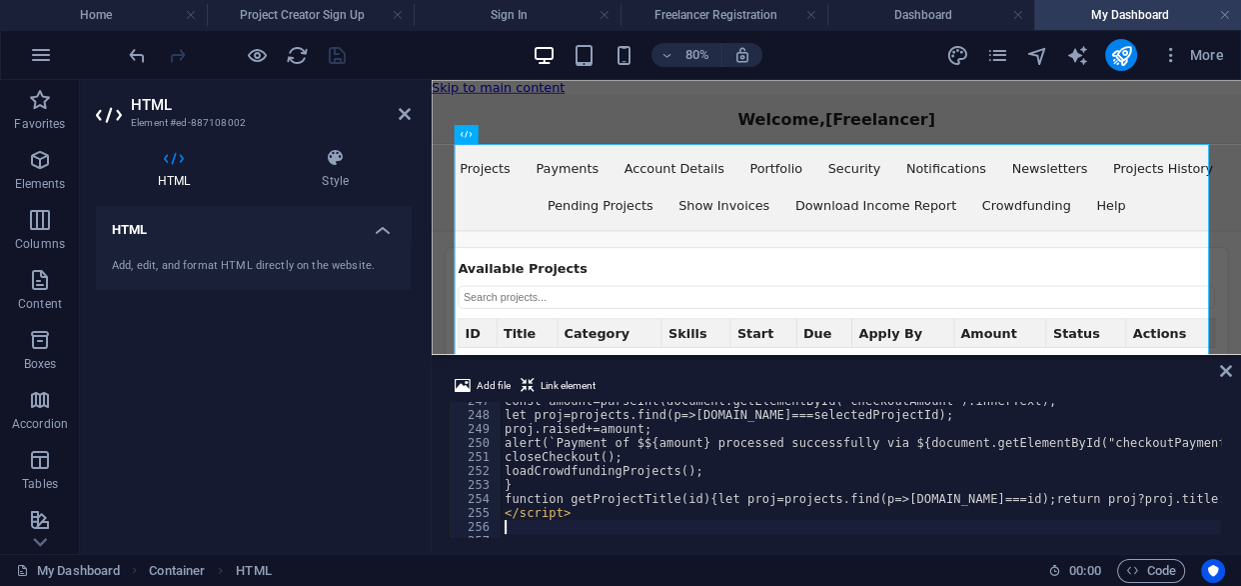
scroll to position [3450, 0]
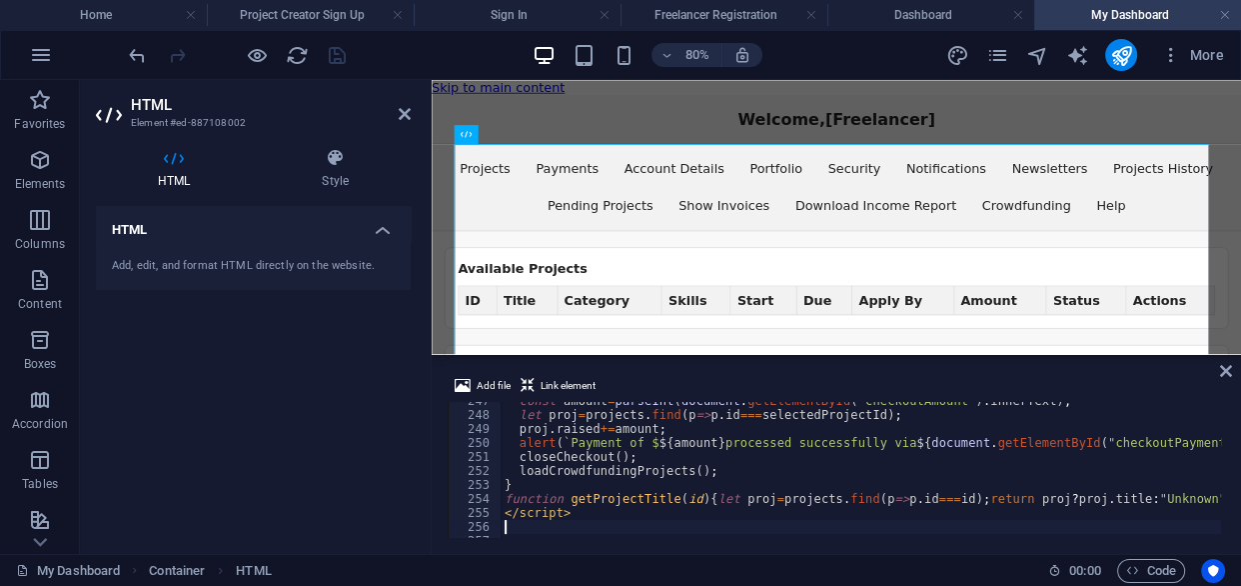
click at [379, 418] on div "HTML Add, edit, and format HTML directly on the website." at bounding box center [253, 372] width 315 height 332
click at [333, 51] on icon "save" at bounding box center [337, 55] width 23 height 23
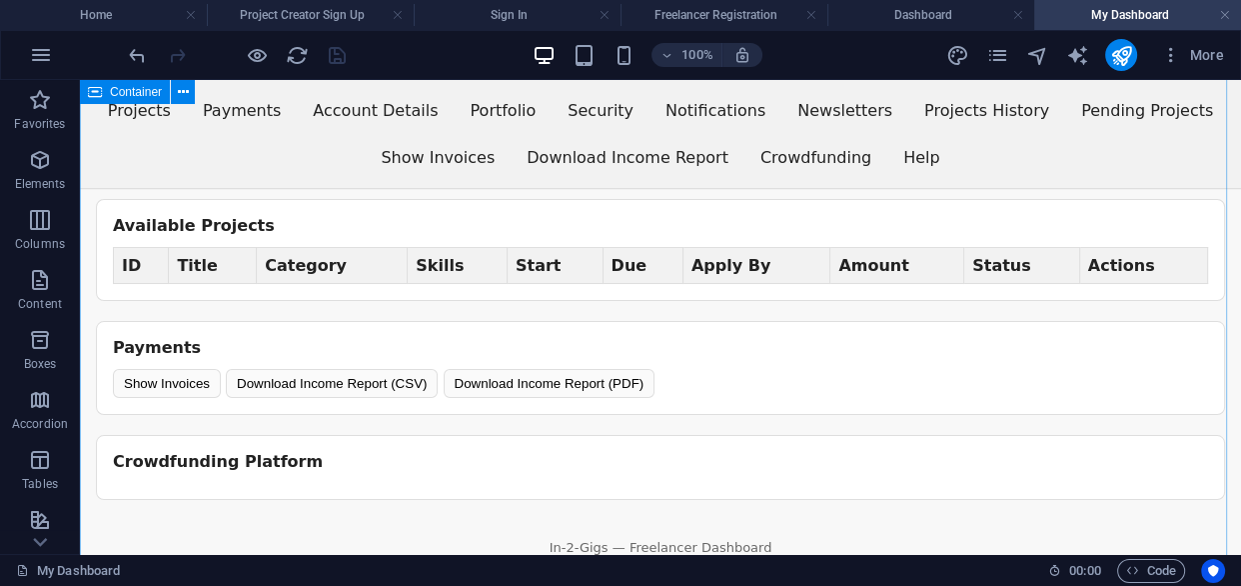
scroll to position [181, 0]
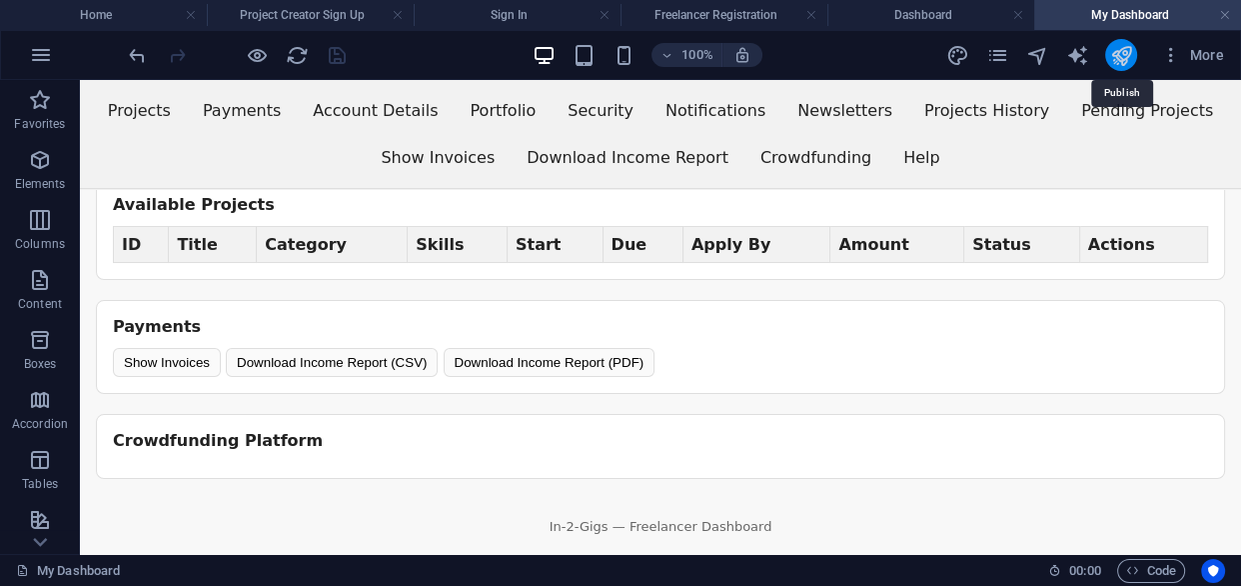
click at [1121, 52] on icon "publish" at bounding box center [1121, 55] width 23 height 23
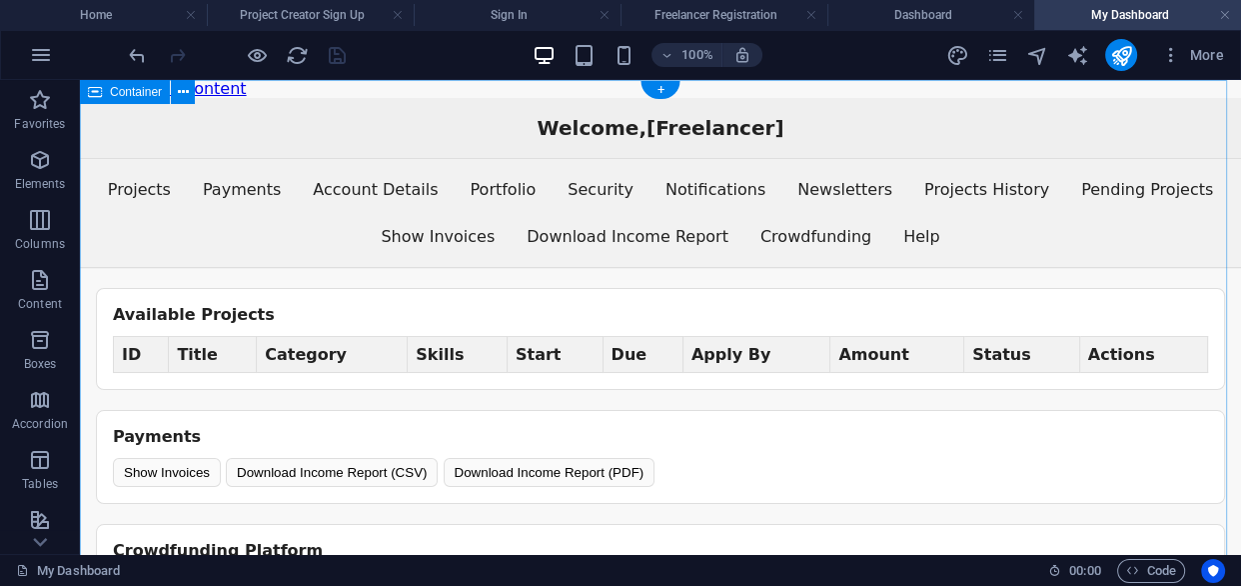
scroll to position [0, 0]
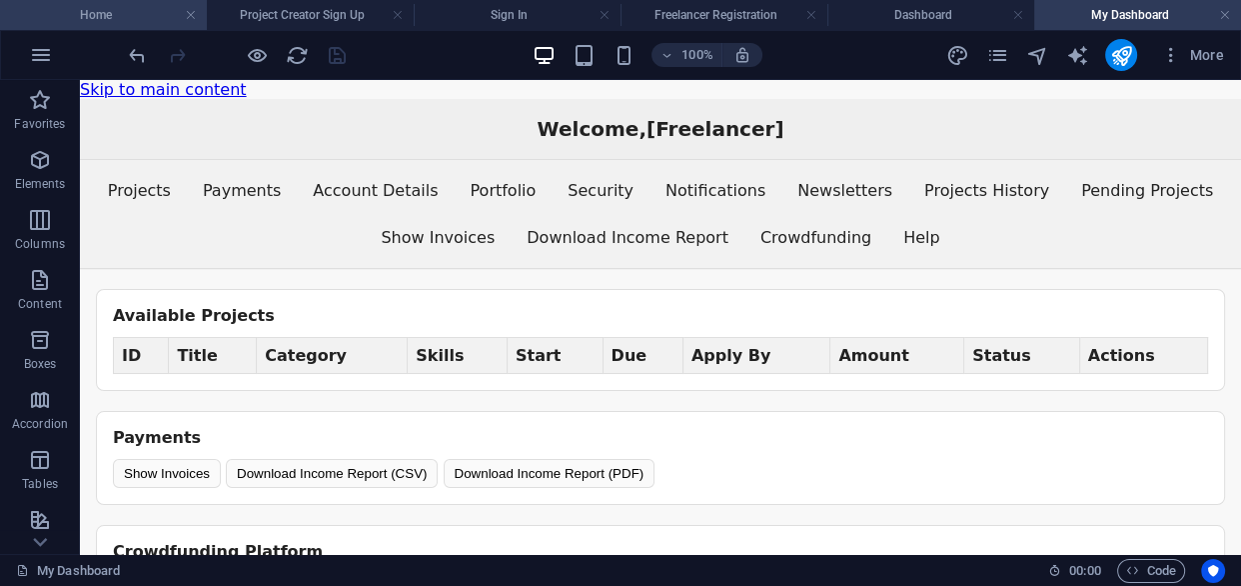
click at [128, 16] on h4 "Home" at bounding box center [103, 15] width 207 height 22
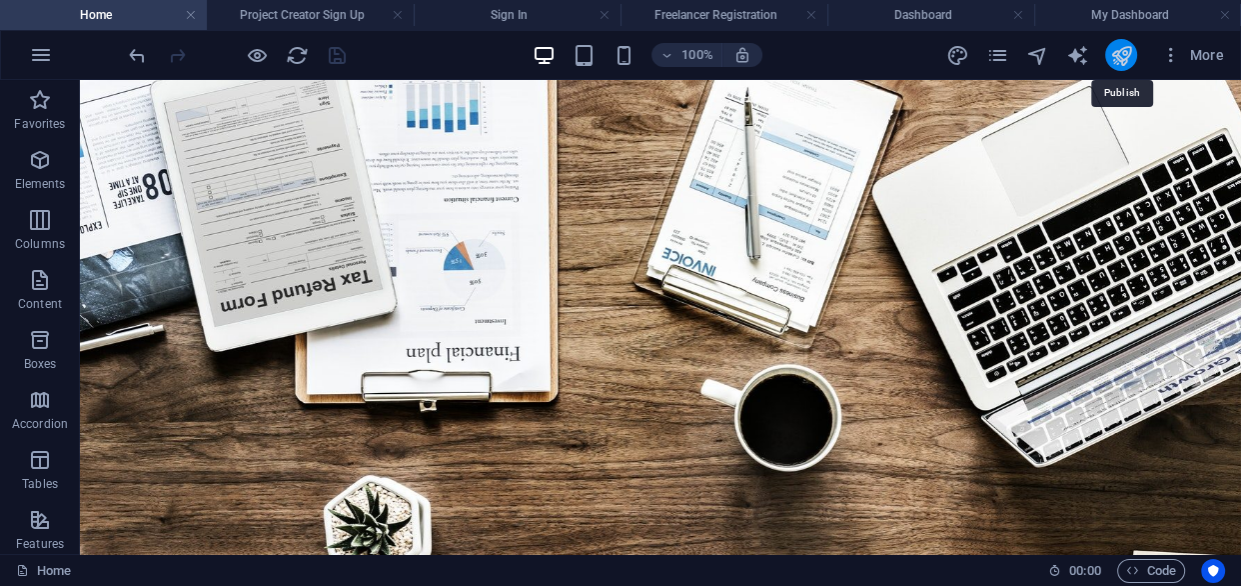
click at [1117, 58] on icon "publish" at bounding box center [1121, 55] width 23 height 23
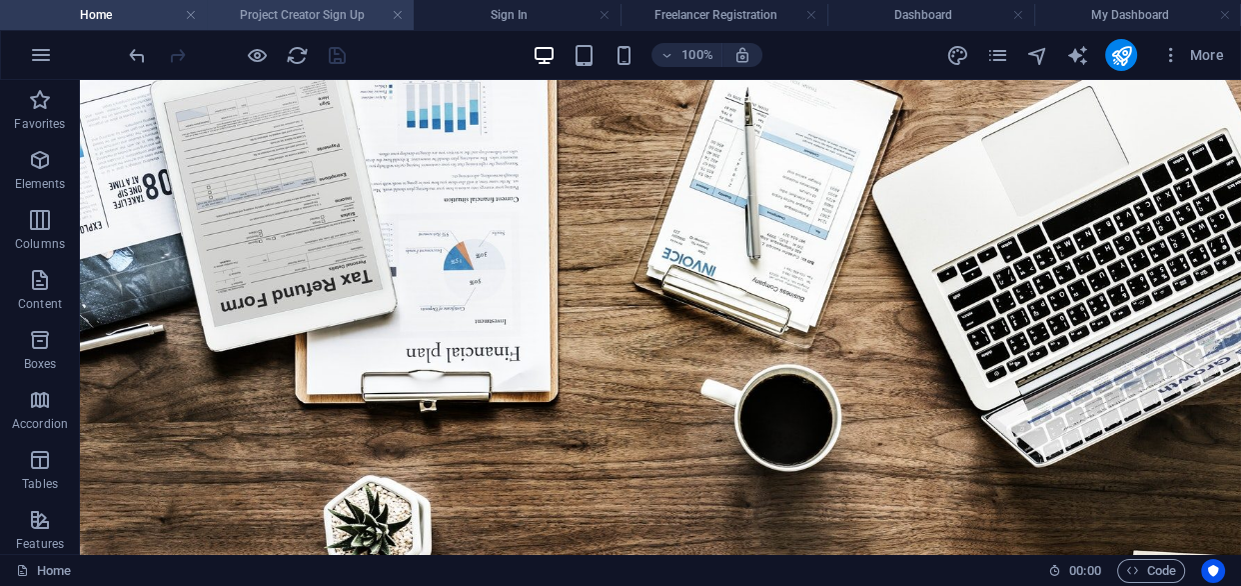
click at [320, 17] on h4 "Project Creator Sign Up" at bounding box center [310, 15] width 207 height 22
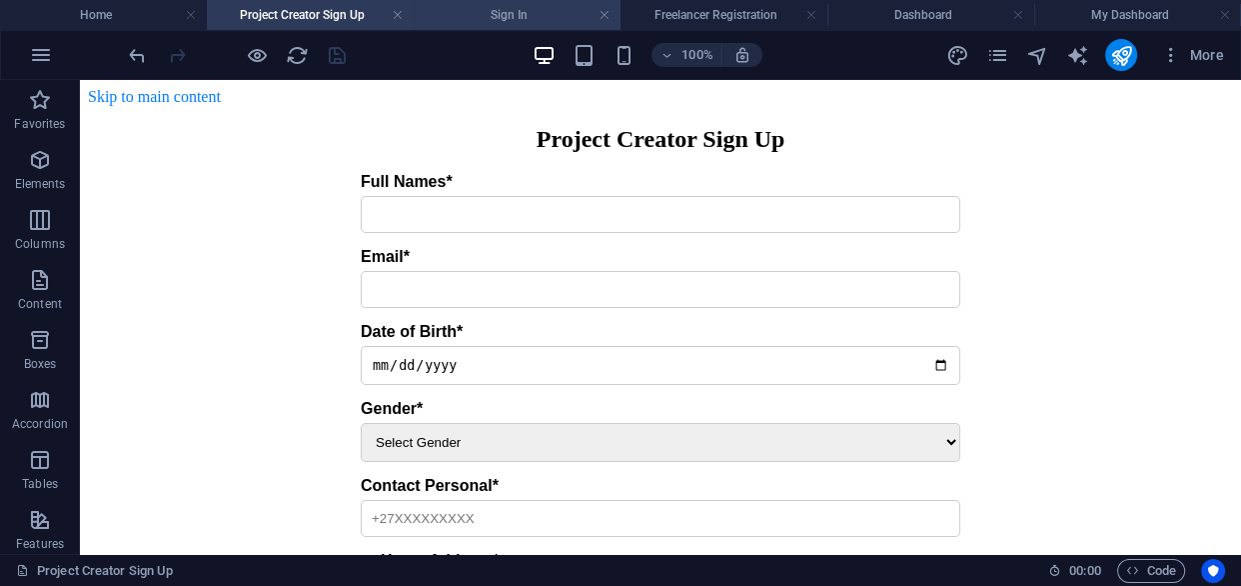
click at [509, 15] on h4 "Sign In" at bounding box center [517, 15] width 207 height 22
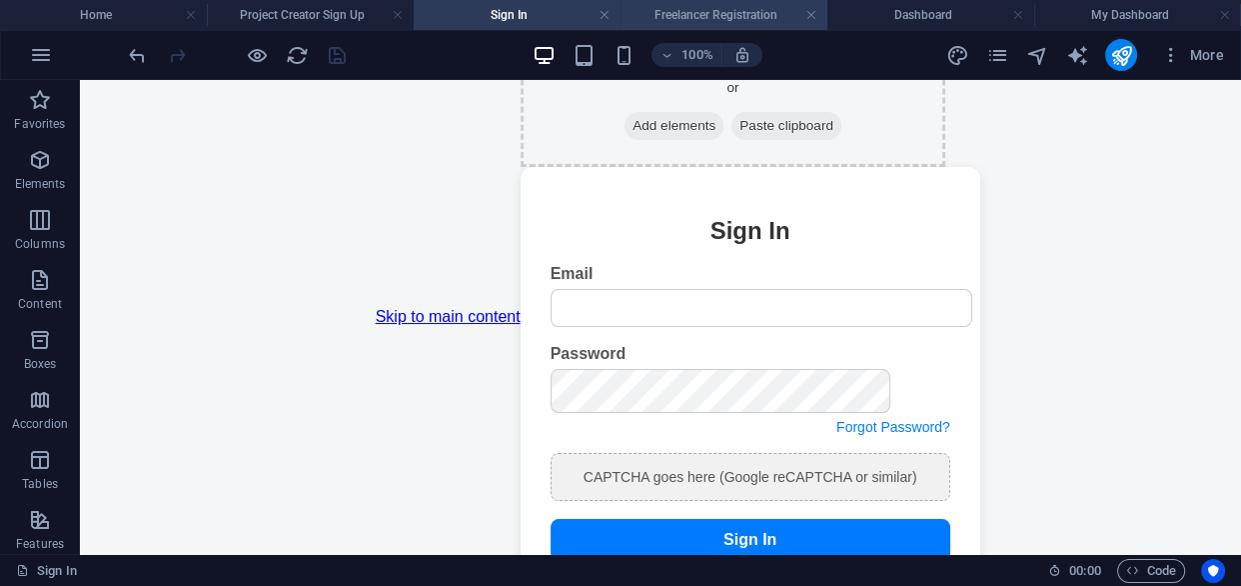
click at [724, 15] on h4 "Freelancer Registration" at bounding box center [724, 15] width 207 height 22
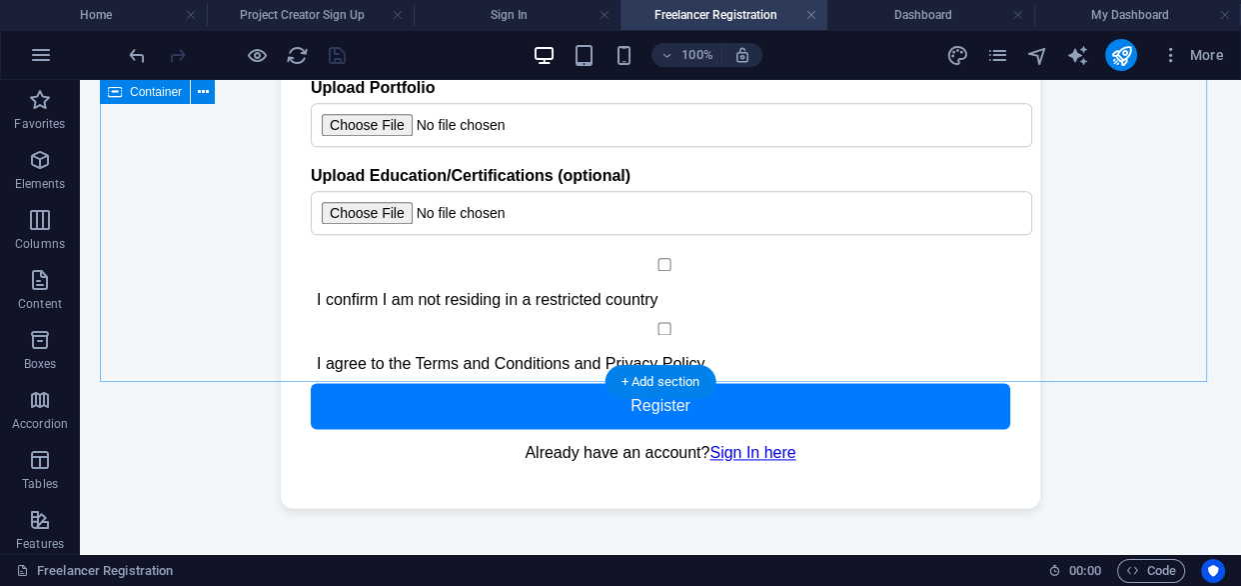
scroll to position [2999, 0]
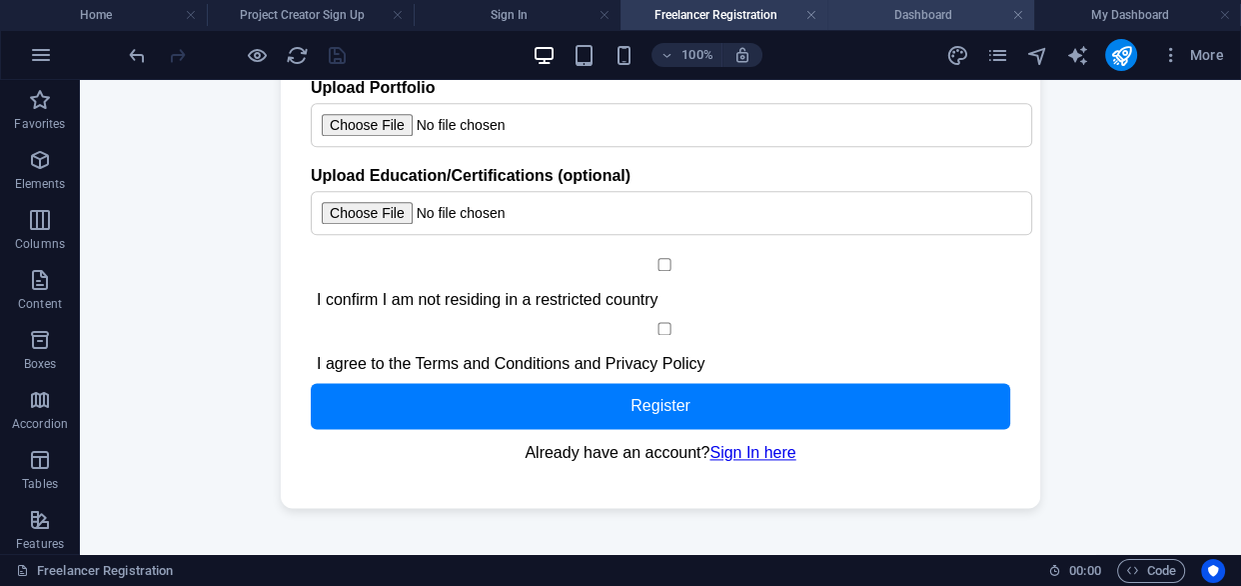
click at [936, 17] on h4 "Dashboard" at bounding box center [931, 15] width 207 height 22
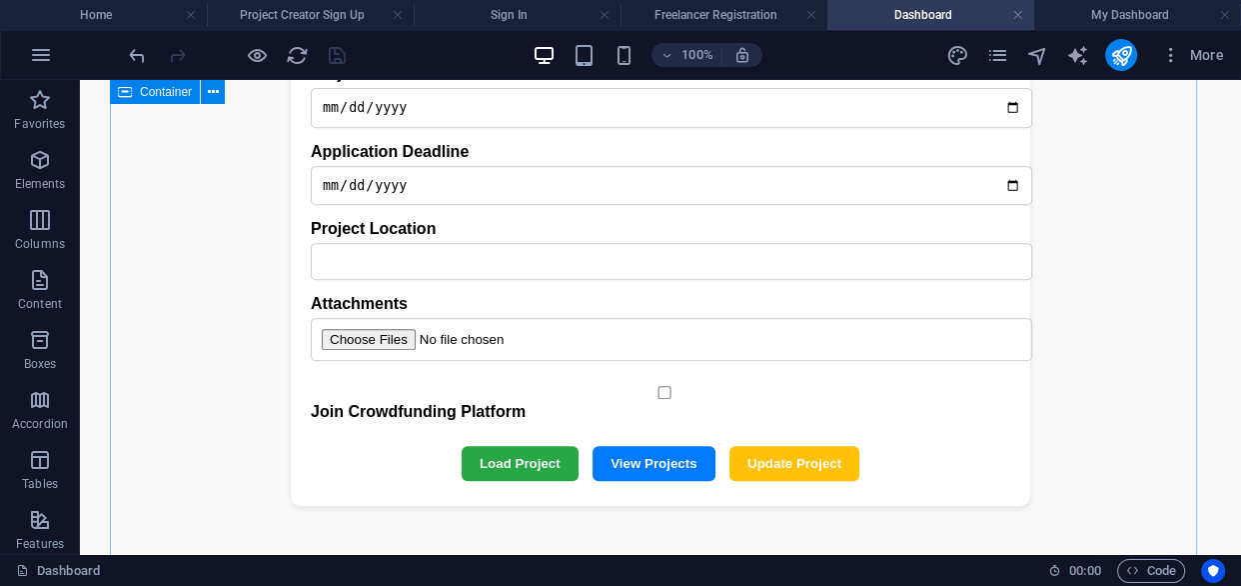
scroll to position [1181, 0]
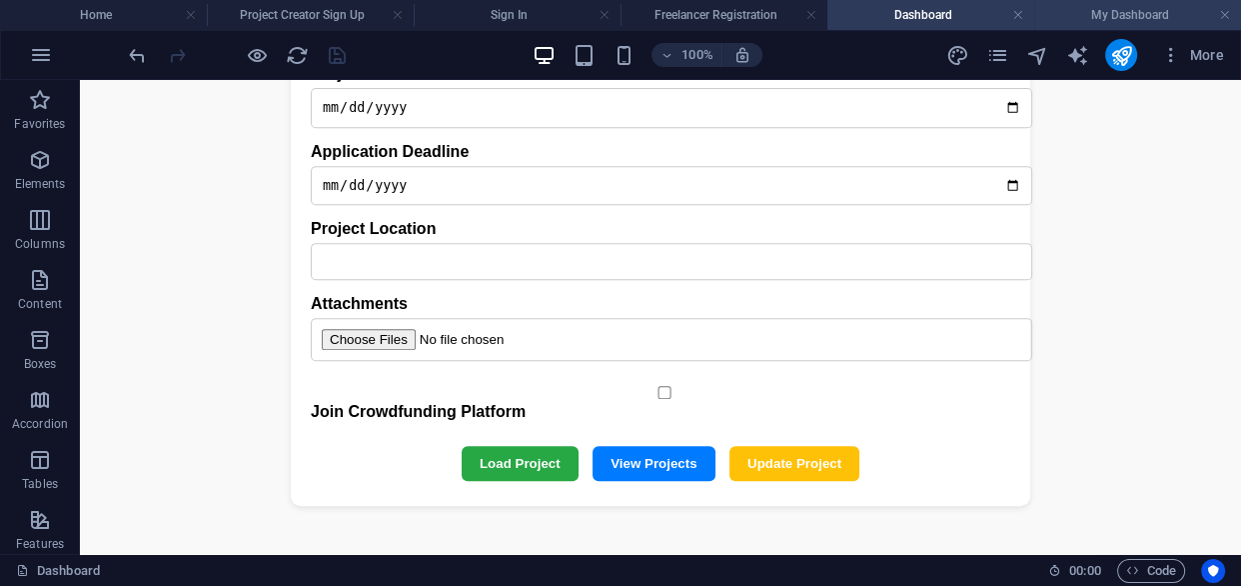
click at [1139, 13] on h4 "My Dashboard" at bounding box center [1138, 15] width 207 height 22
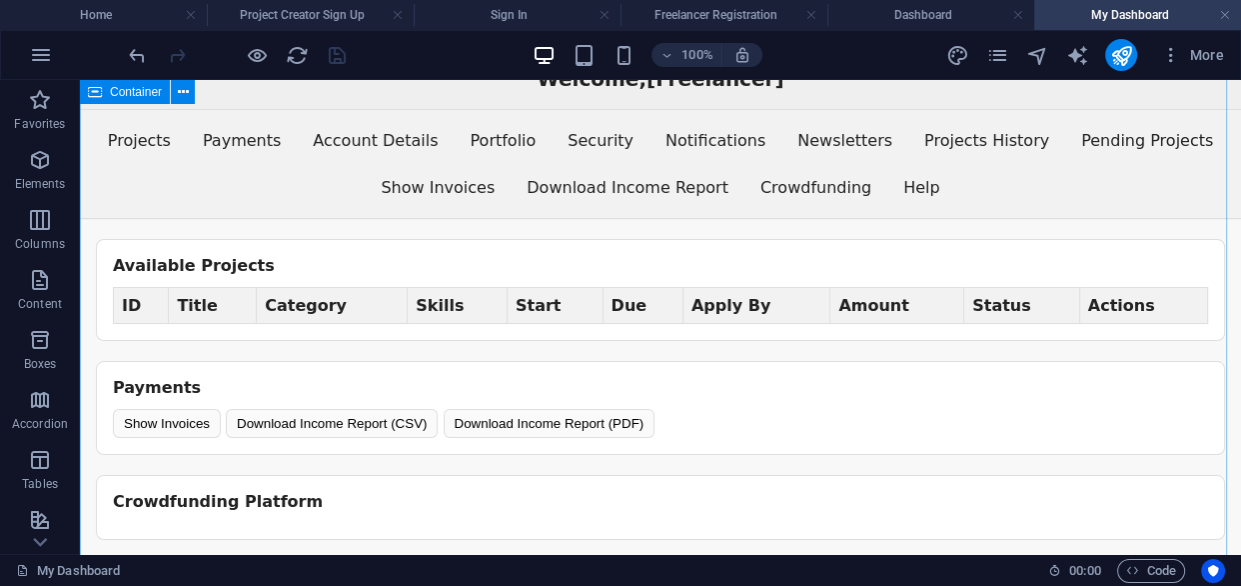
scroll to position [0, 0]
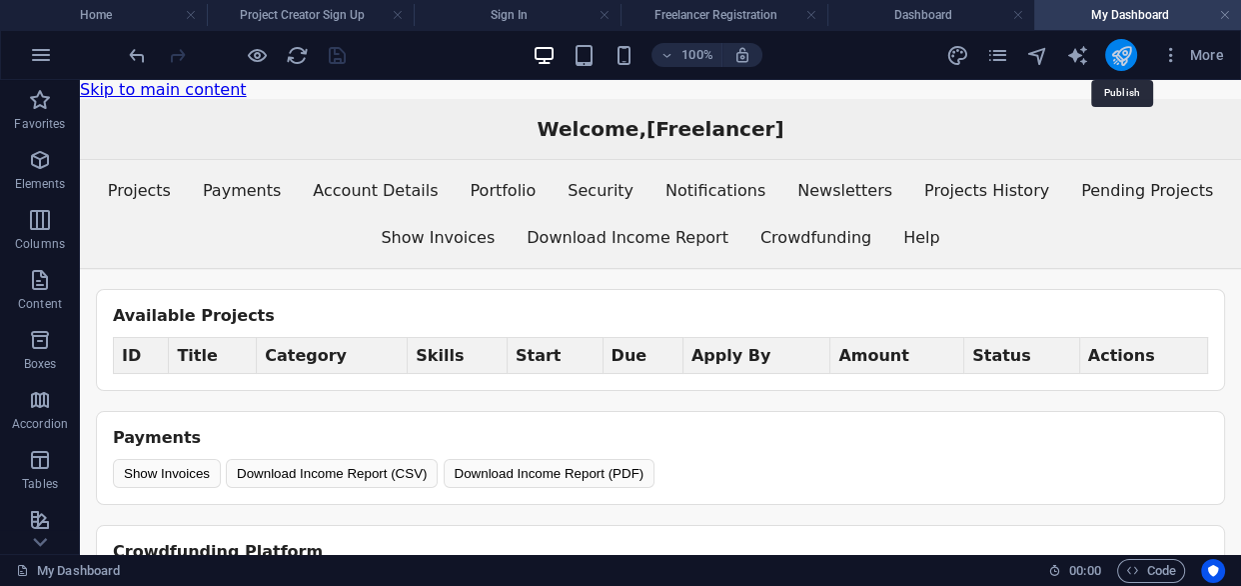
drag, startPoint x: 1115, startPoint y: 47, endPoint x: 948, endPoint y: 99, distance: 174.8
click at [1115, 47] on icon "publish" at bounding box center [1121, 55] width 23 height 23
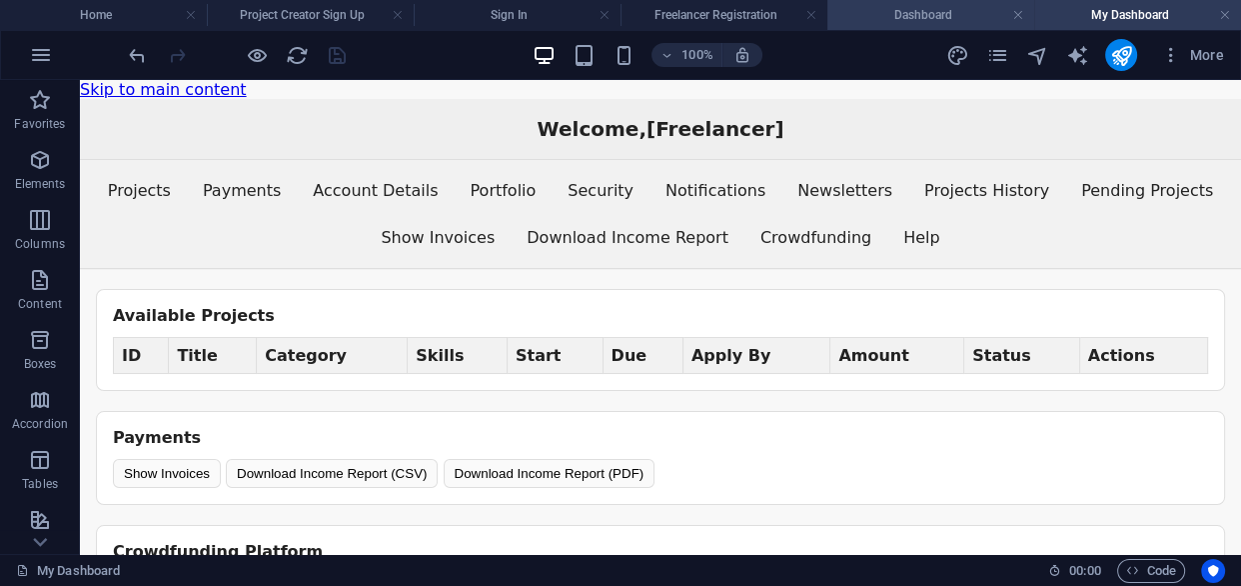
click at [937, 16] on h4 "Dashboard" at bounding box center [931, 15] width 207 height 22
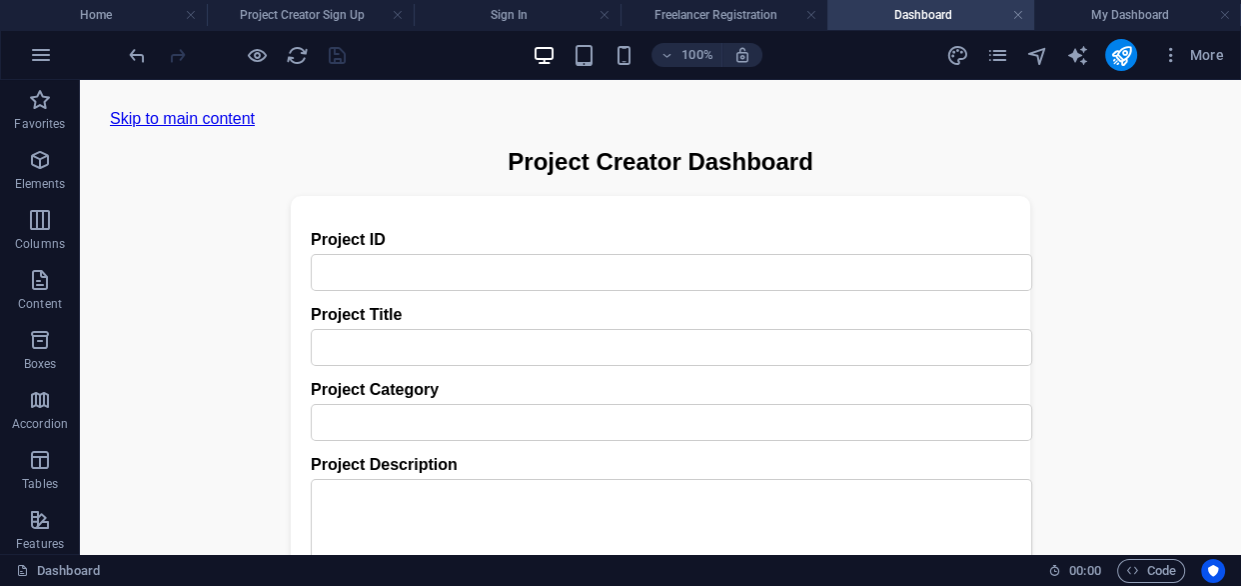
scroll to position [1181, 0]
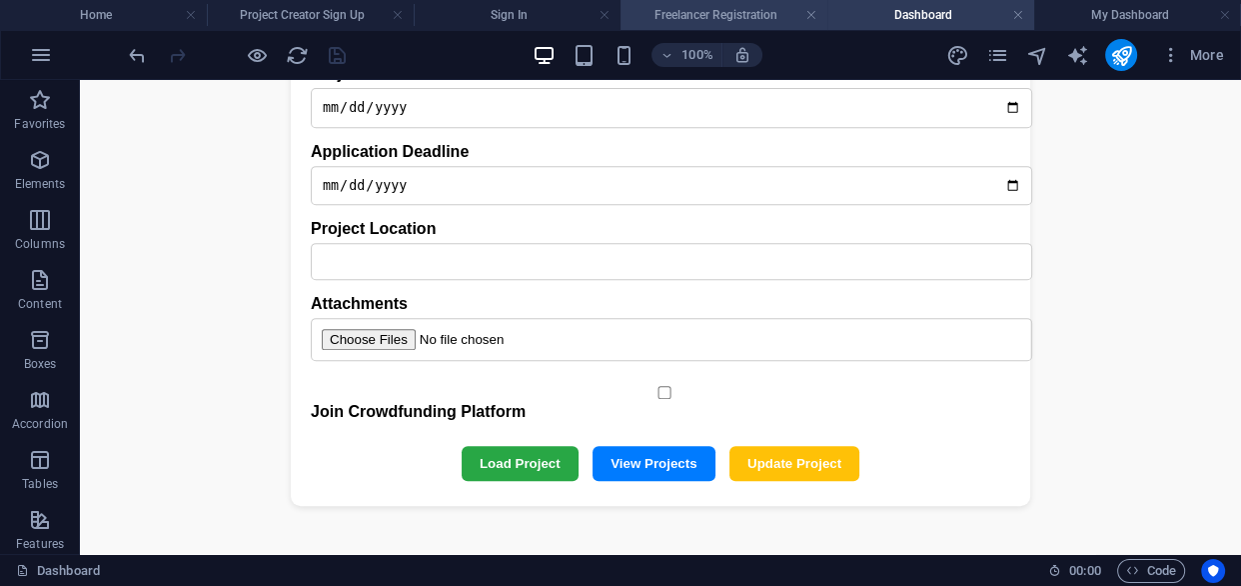
click at [710, 17] on h4 "Freelancer Registration" at bounding box center [724, 15] width 207 height 22
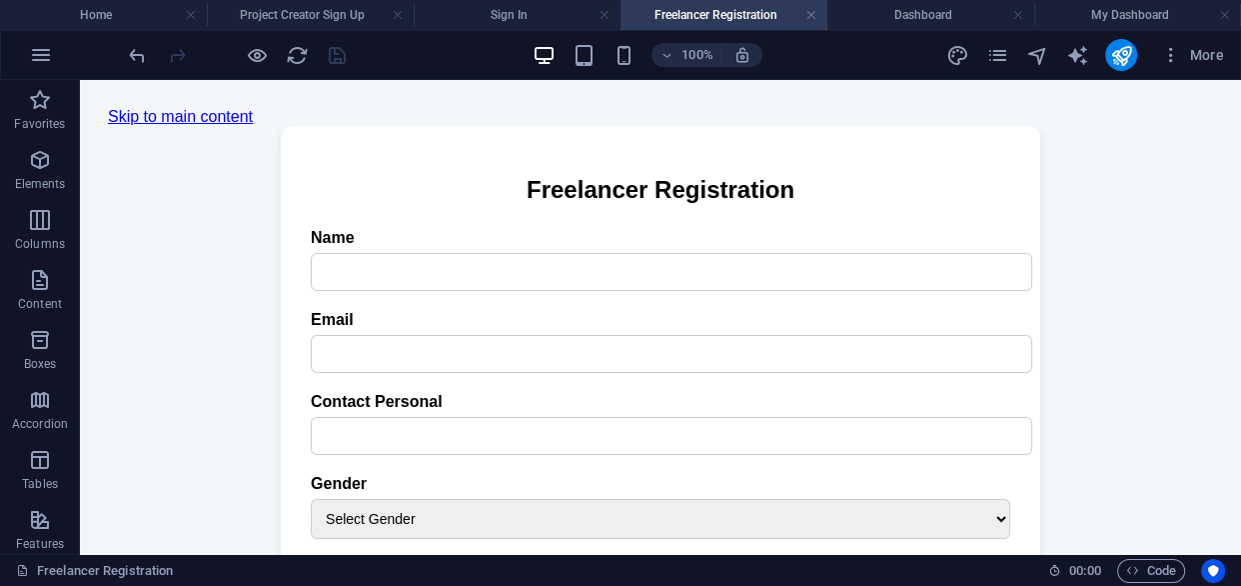
scroll to position [0, 0]
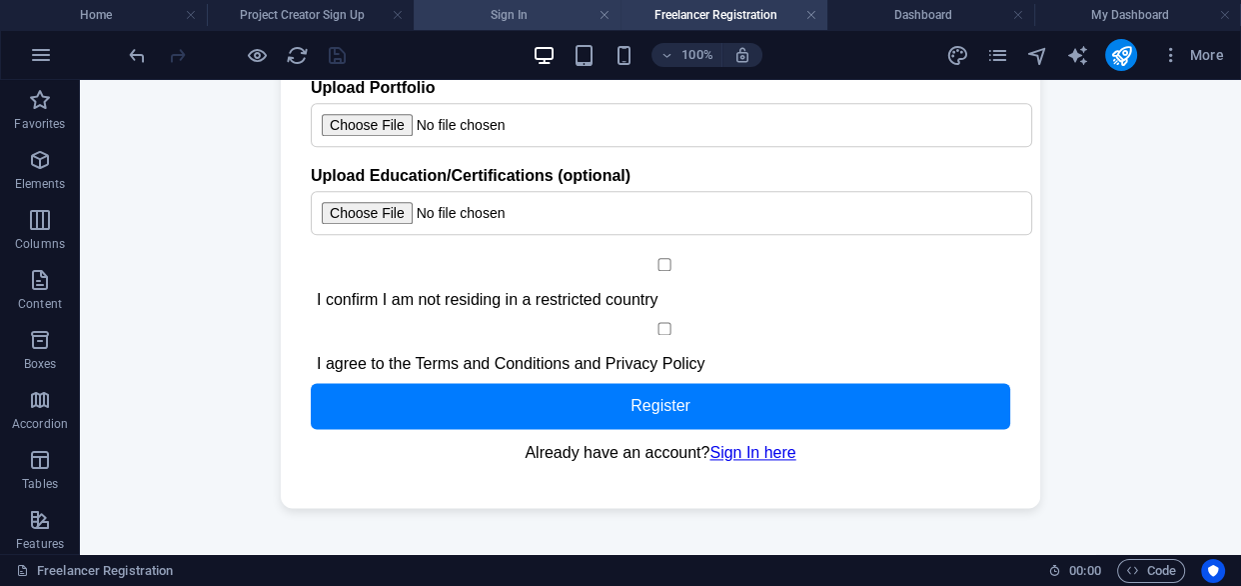
click at [462, 18] on h4 "Sign In" at bounding box center [517, 15] width 207 height 22
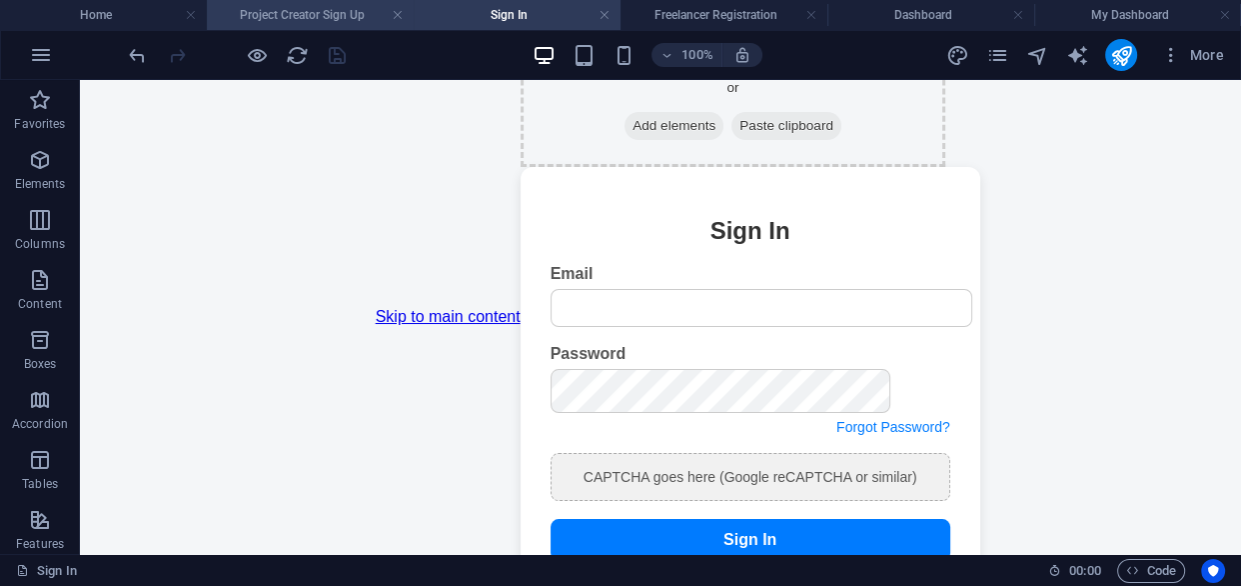
click at [323, 14] on h4 "Project Creator Sign Up" at bounding box center [310, 15] width 207 height 22
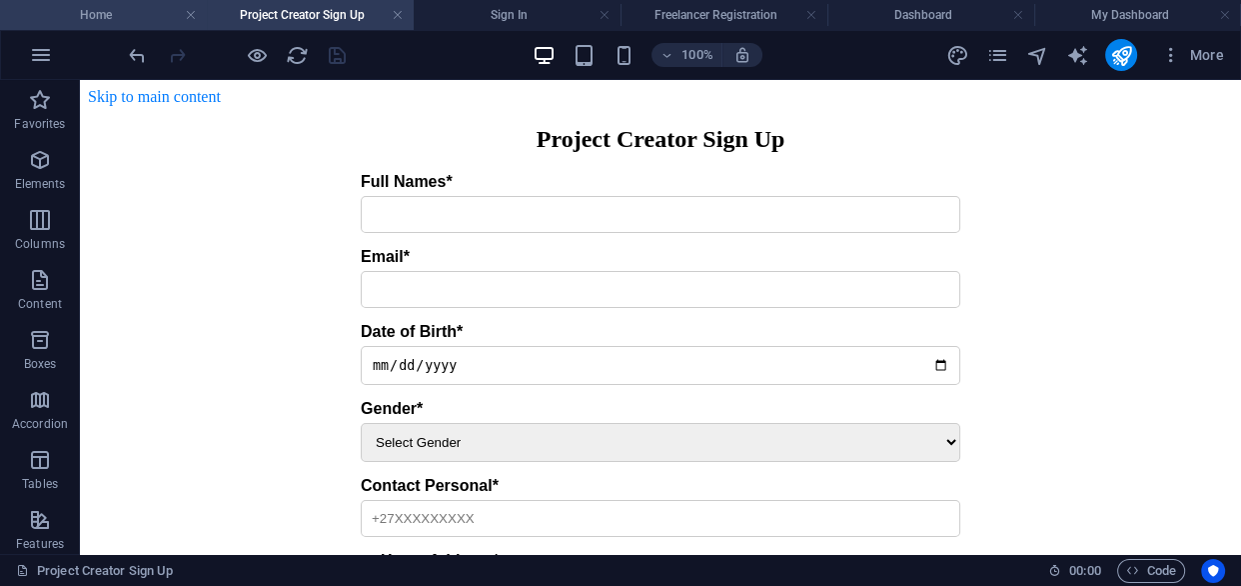
click at [115, 21] on h4 "Home" at bounding box center [103, 15] width 207 height 22
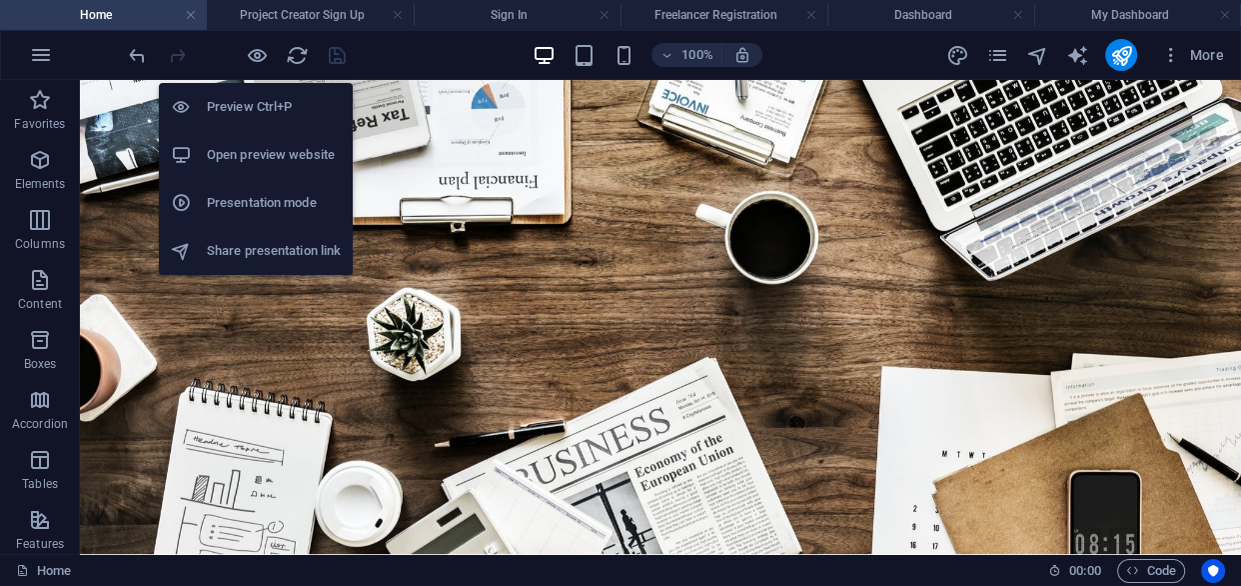
click at [258, 161] on h6 "Open preview website" at bounding box center [274, 155] width 134 height 24
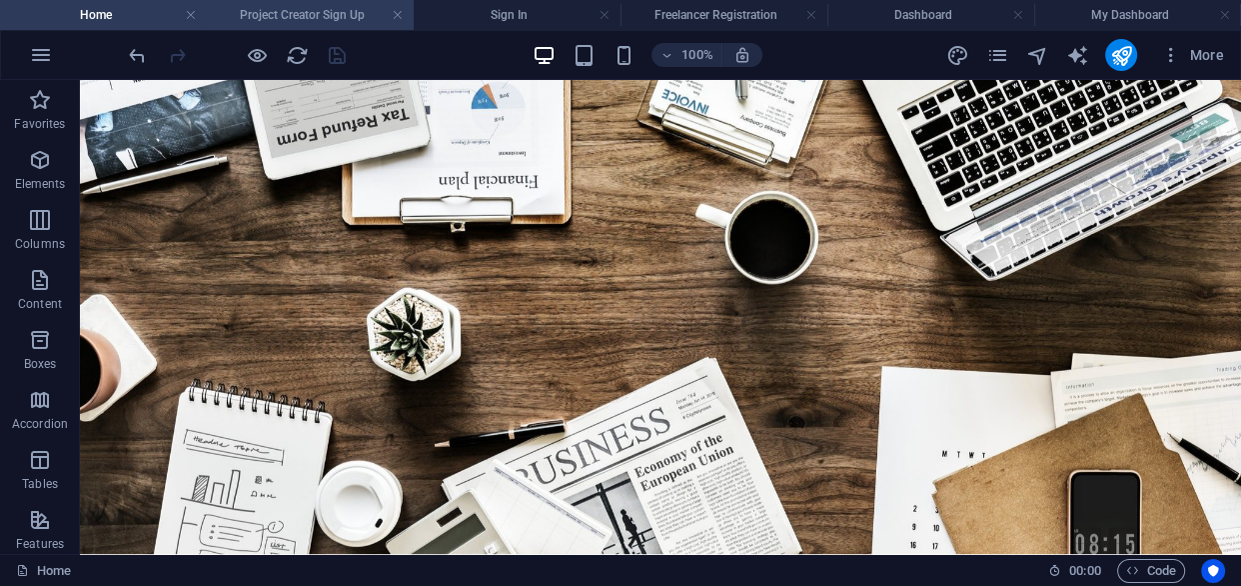
click at [304, 16] on h4 "Project Creator Sign Up" at bounding box center [310, 15] width 207 height 22
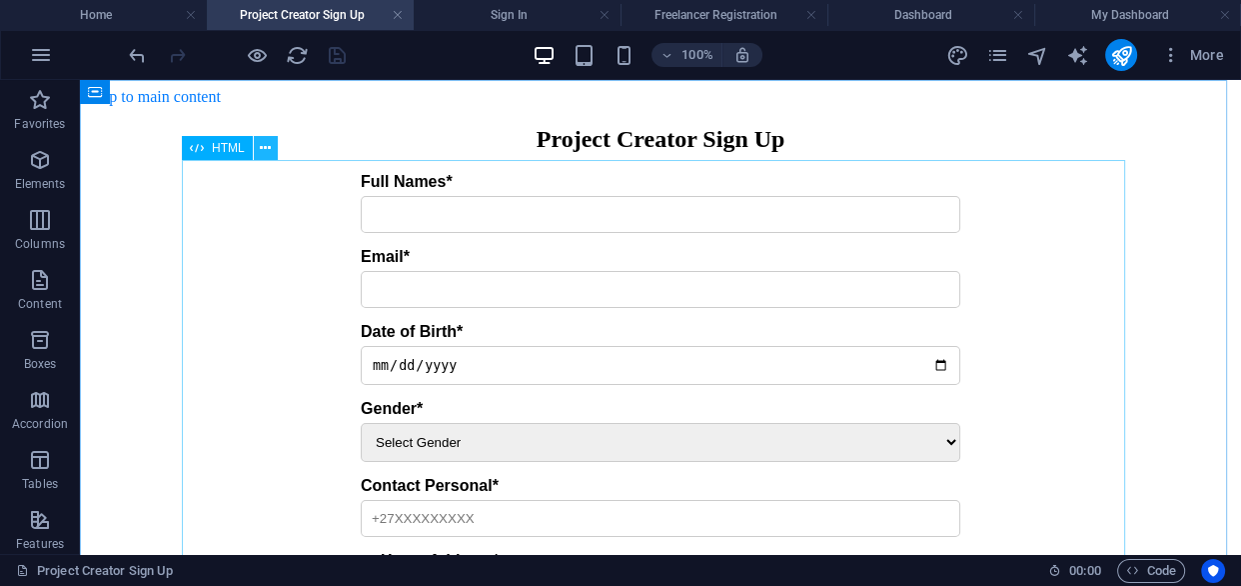
click at [268, 150] on icon at bounding box center [265, 148] width 11 height 21
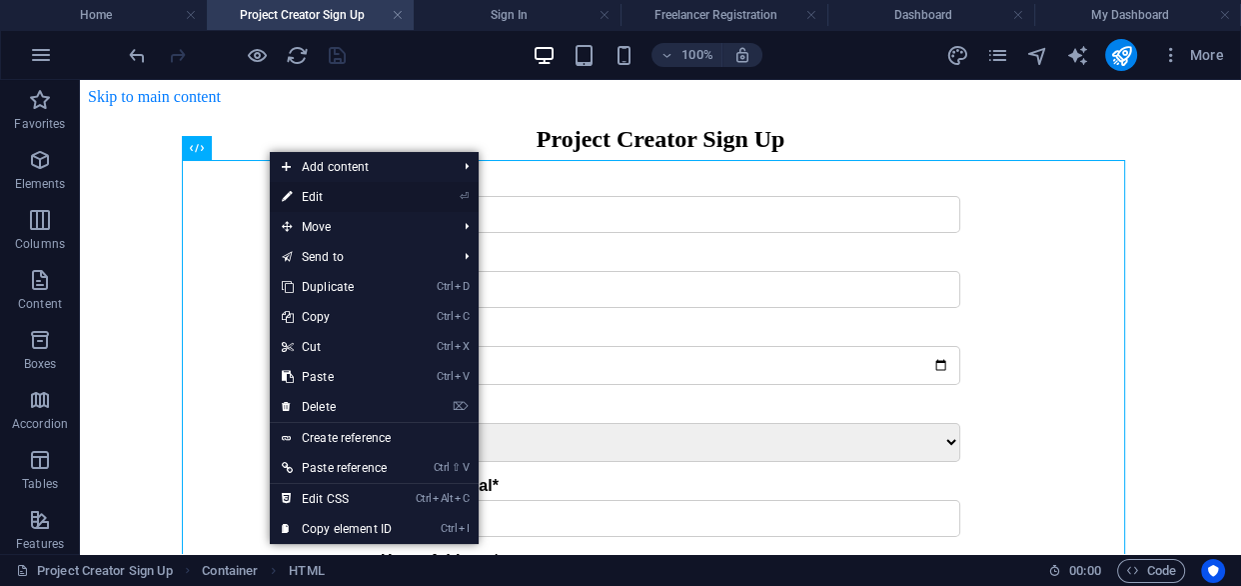
click at [320, 197] on link "⏎ Edit" at bounding box center [337, 197] width 134 height 30
